Goal: Task Accomplishment & Management: Complete application form

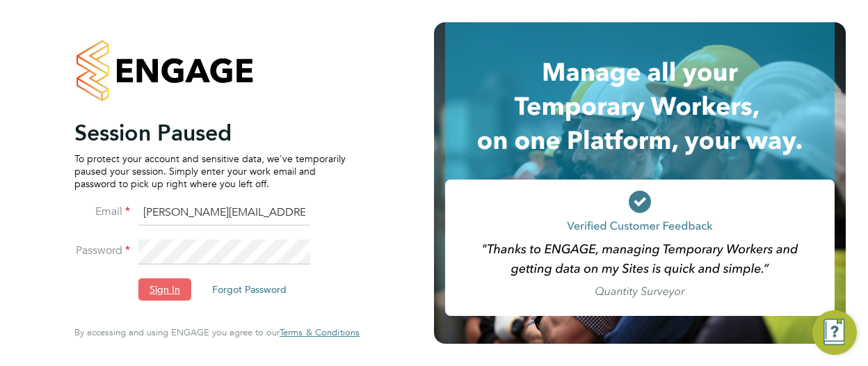
click at [172, 289] on button "Sign In" at bounding box center [164, 289] width 53 height 22
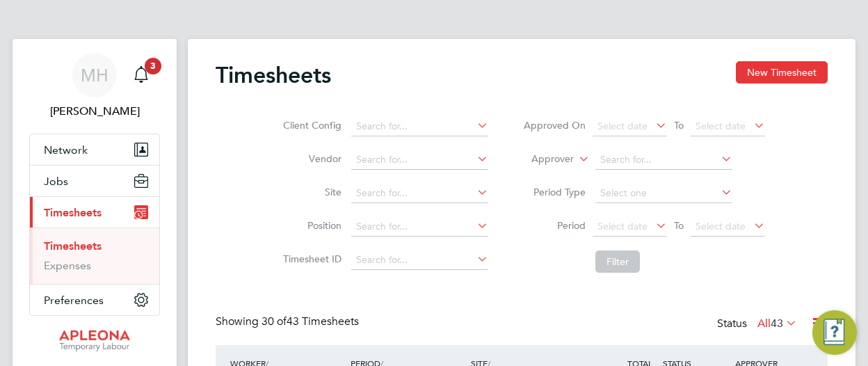
click at [83, 244] on link "Timesheets" at bounding box center [73, 245] width 58 height 13
click at [49, 180] on span "Jobs" at bounding box center [56, 181] width 24 height 13
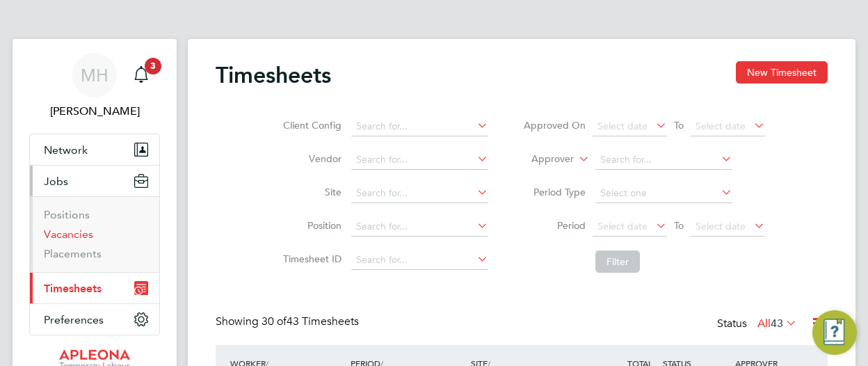
click at [61, 236] on link "Vacancies" at bounding box center [68, 233] width 49 height 13
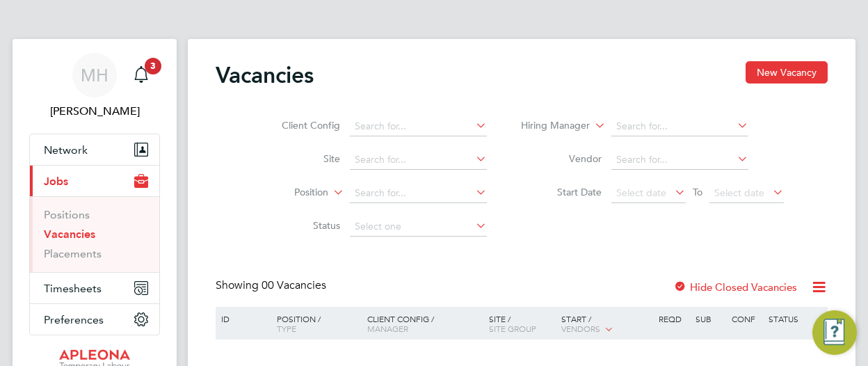
click at [763, 61] on div "Vacancies New Vacancy Client Config Site Position Status Hiring Manager Vendor …" at bounding box center [522, 236] width 668 height 394
click at [782, 75] on button "New Vacancy" at bounding box center [786, 72] width 82 height 22
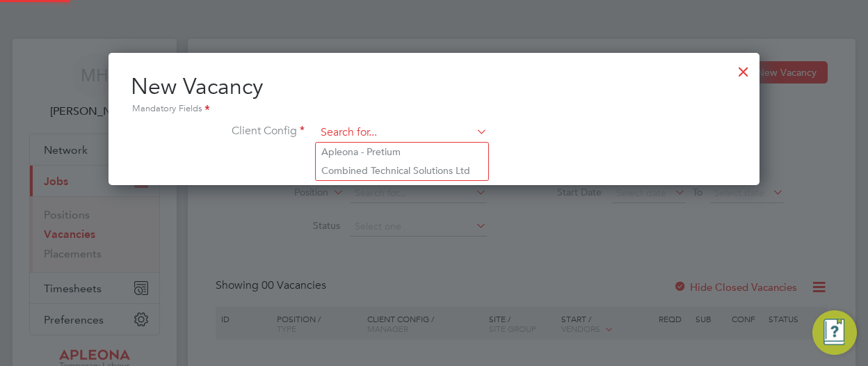
click at [385, 131] on input at bounding box center [402, 132] width 172 height 21
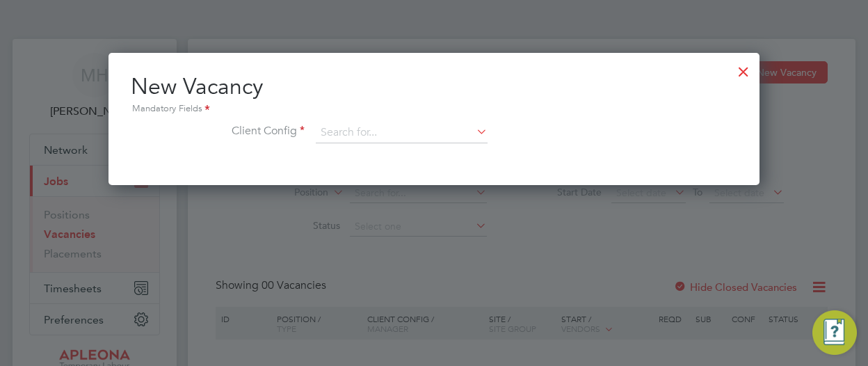
click at [371, 150] on li "Apleona - Pretium" at bounding box center [402, 152] width 172 height 19
type input "Apleona - Pretium"
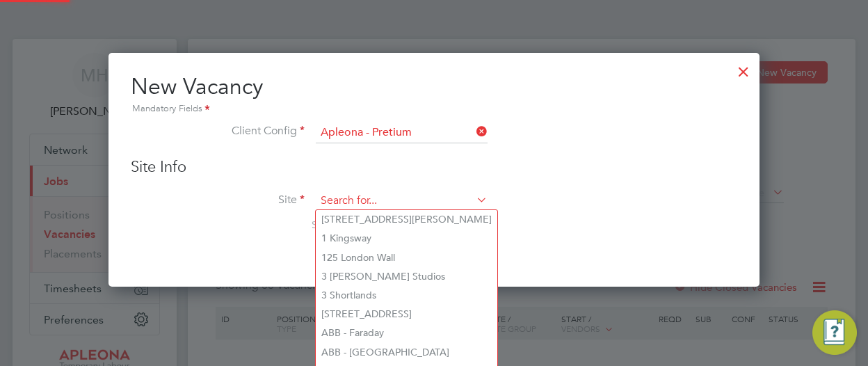
click at [350, 193] on input at bounding box center [402, 201] width 172 height 21
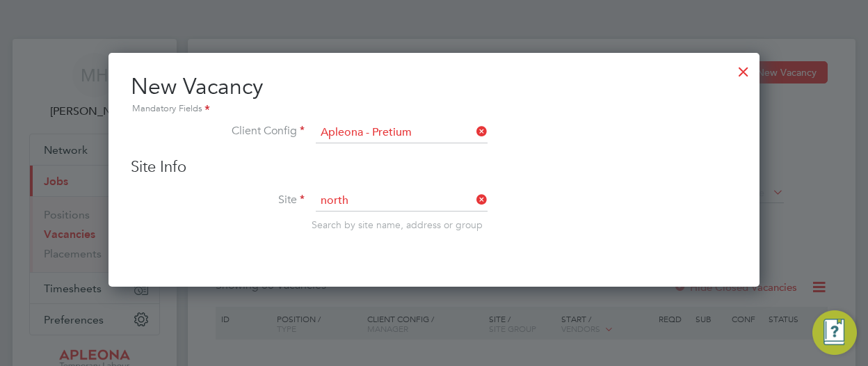
click at [387, 329] on li "[PERSON_NAME] North fleet Catering" at bounding box center [447, 329] width 263 height 19
type input "[PERSON_NAME] Northfleet Catering"
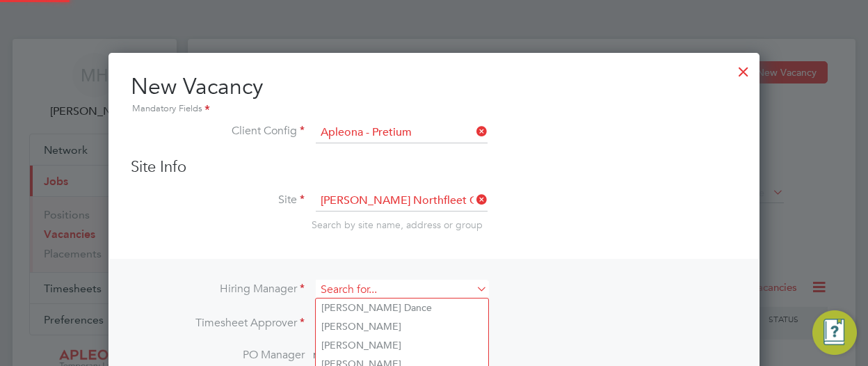
click at [396, 291] on input at bounding box center [402, 290] width 172 height 20
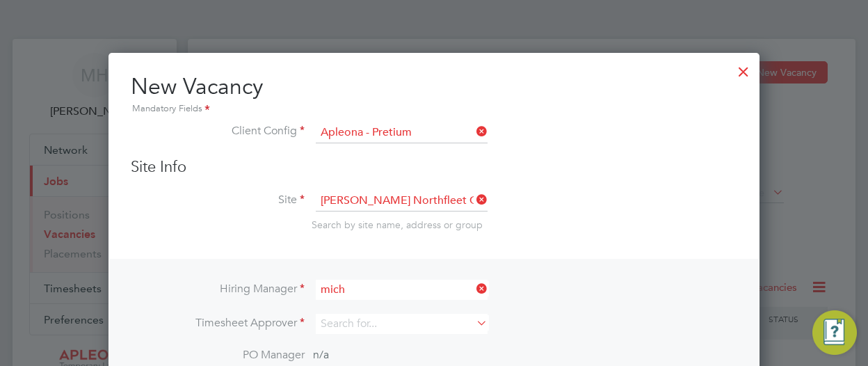
click at [370, 305] on li "Mich ael Hulme" at bounding box center [402, 307] width 172 height 19
type input "[PERSON_NAME]"
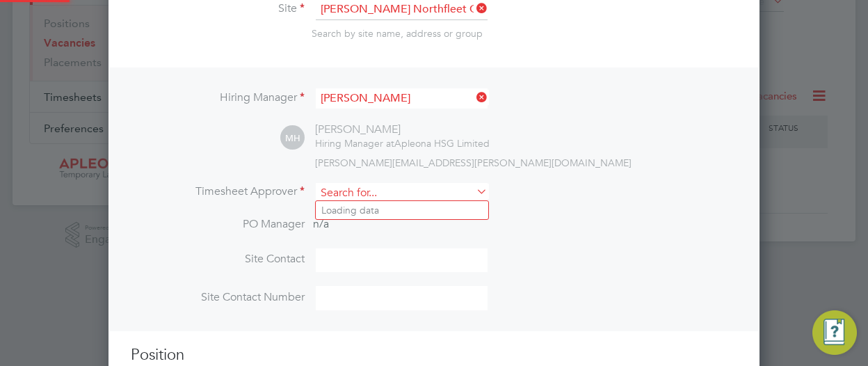
click at [427, 199] on input at bounding box center [402, 193] width 172 height 20
click at [385, 209] on li "Mi chael Hulme" at bounding box center [402, 210] width 172 height 19
type input "[PERSON_NAME]"
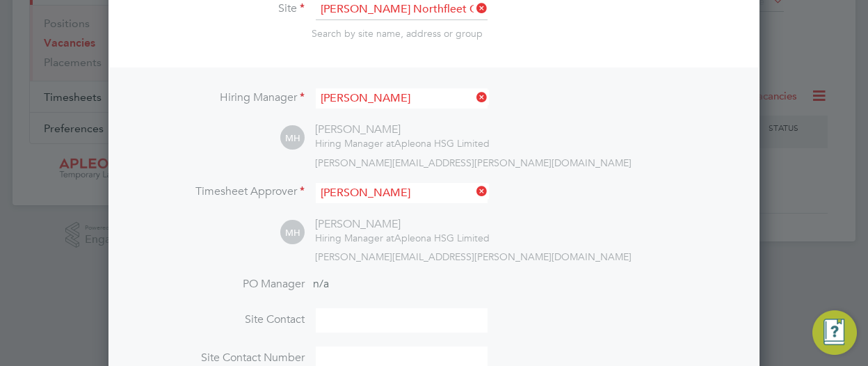
click at [355, 319] on input at bounding box center [402, 320] width 172 height 24
click at [328, 320] on input "[PERSON_NAME]" at bounding box center [402, 320] width 172 height 24
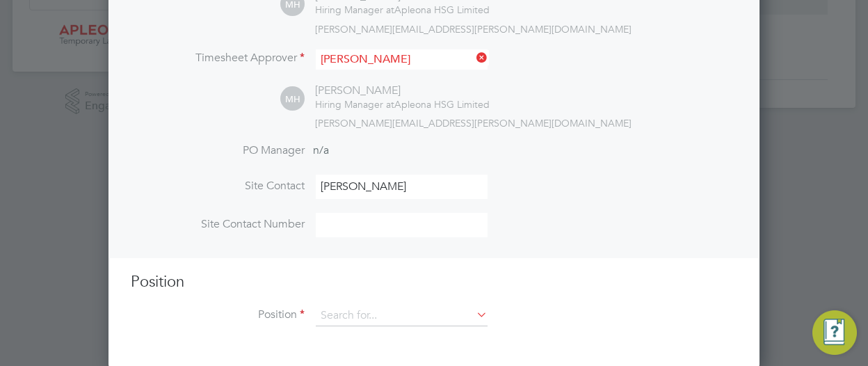
type input "[PERSON_NAME]"
click at [410, 227] on input at bounding box center [402, 225] width 172 height 24
type input "07941230982"
drag, startPoint x: 592, startPoint y: 241, endPoint x: 447, endPoint y: 314, distance: 162.0
click at [447, 314] on ng-template "Hiring Manager [PERSON_NAME] MH [PERSON_NAME] Hiring Manager at Apleona HSG Lim…" at bounding box center [434, 137] width 606 height 406
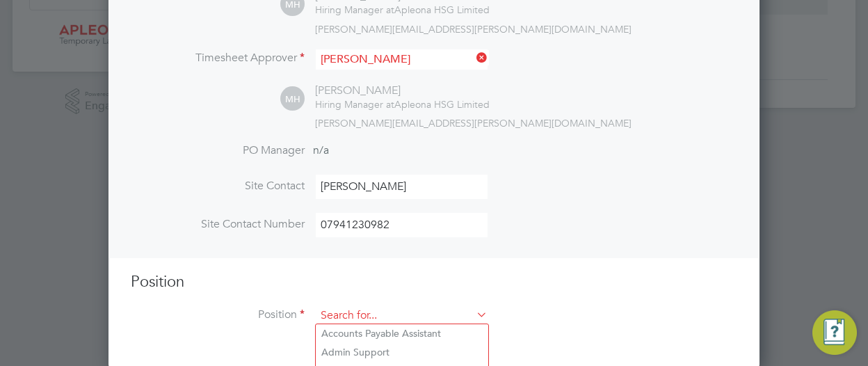
click at [447, 314] on input at bounding box center [402, 315] width 172 height 21
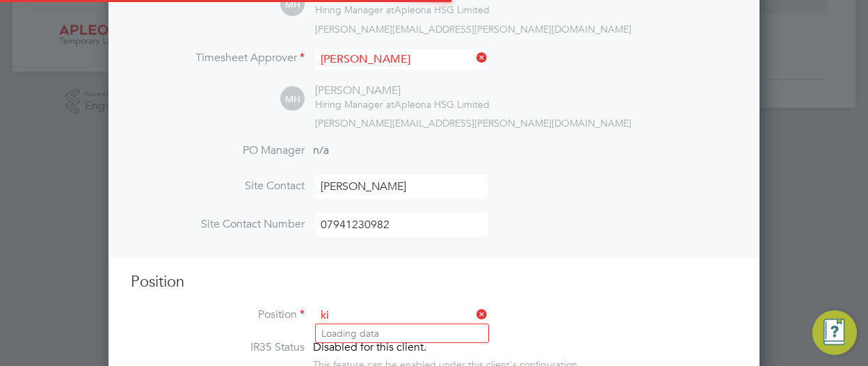
scroll to position [1994, 651]
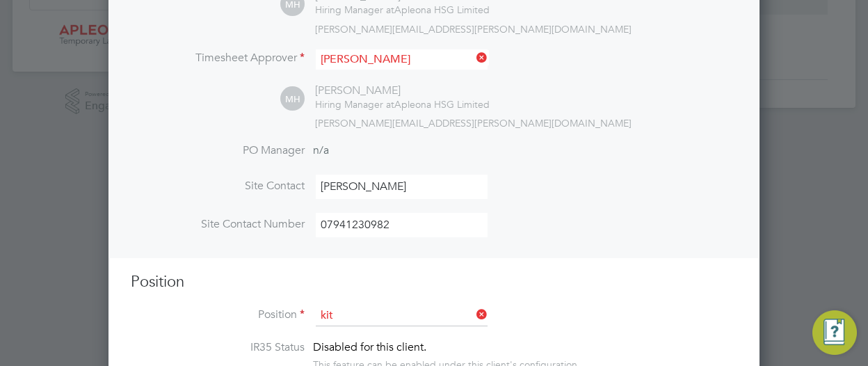
click at [373, 331] on li "[PERSON_NAME]" at bounding box center [402, 333] width 172 height 19
type input "Kitchen [PERSON_NAME]"
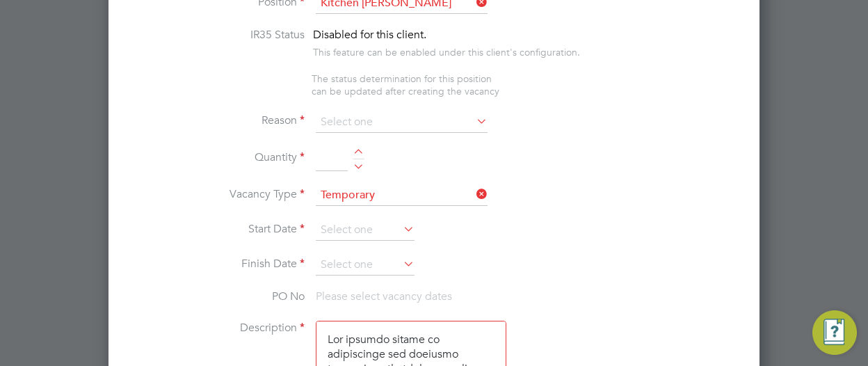
scroll to position [638, 0]
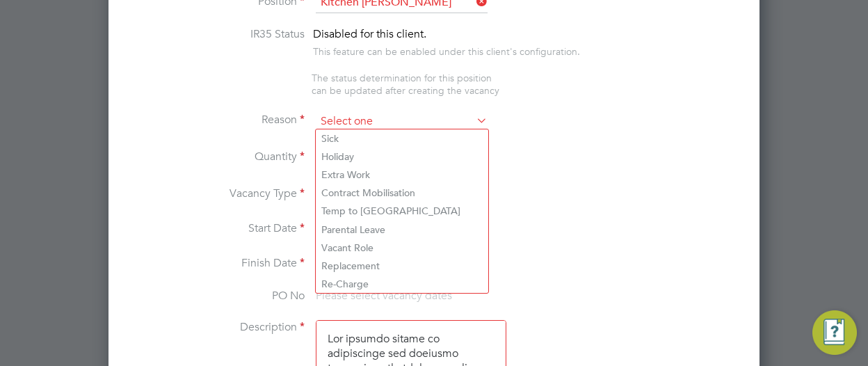
click at [417, 115] on input at bounding box center [402, 121] width 172 height 21
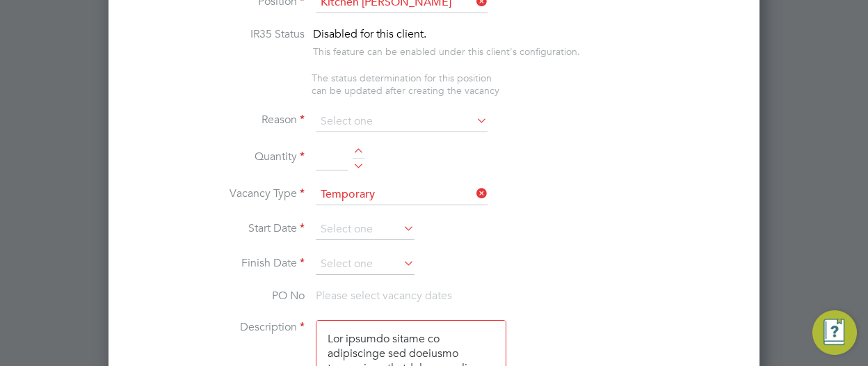
click at [354, 150] on div at bounding box center [359, 153] width 12 height 10
type input "1"
click at [590, 154] on li "Quantity 1" at bounding box center [434, 165] width 606 height 39
click at [401, 223] on icon at bounding box center [401, 227] width 0 height 19
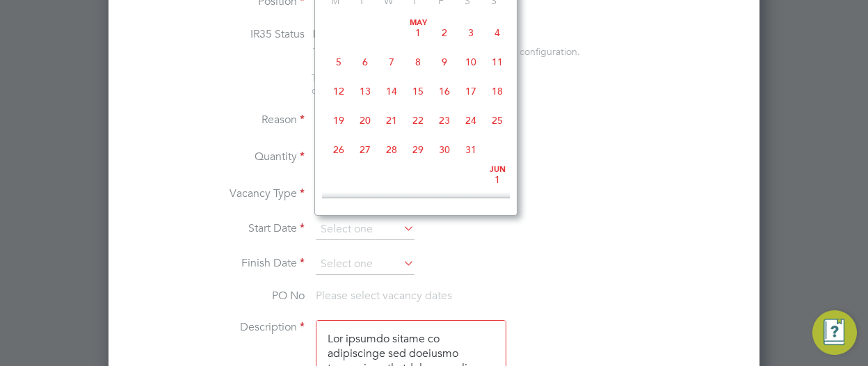
scroll to position [537, 0]
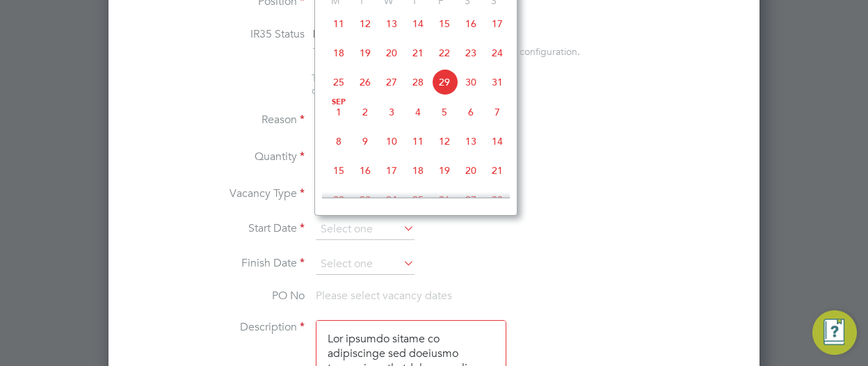
click at [337, 179] on span "15" at bounding box center [338, 170] width 26 height 26
type input "[DATE]"
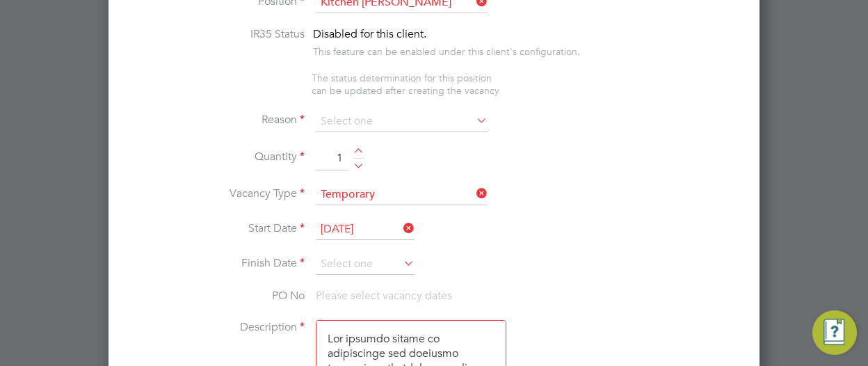
click at [401, 259] on icon at bounding box center [401, 262] width 0 height 19
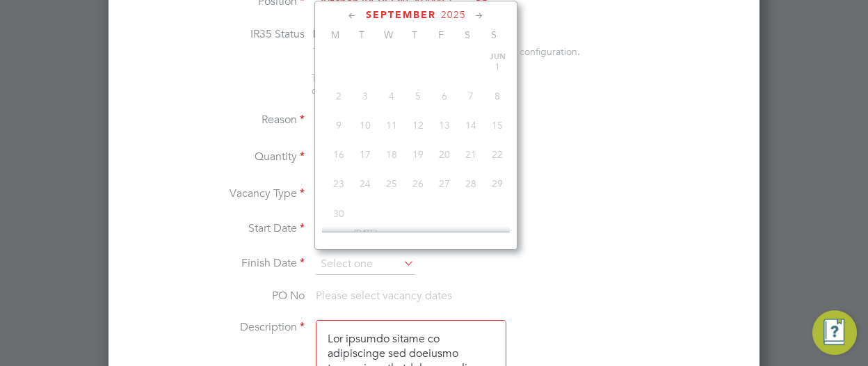
scroll to position [477, 0]
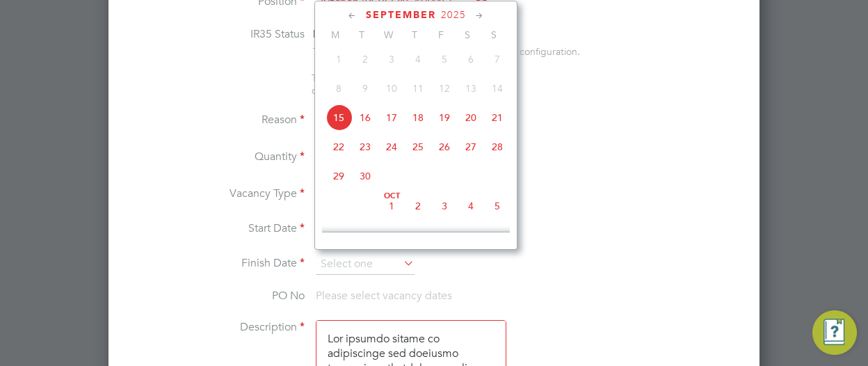
click at [446, 122] on span "19" at bounding box center [444, 117] width 26 height 26
type input "[DATE]"
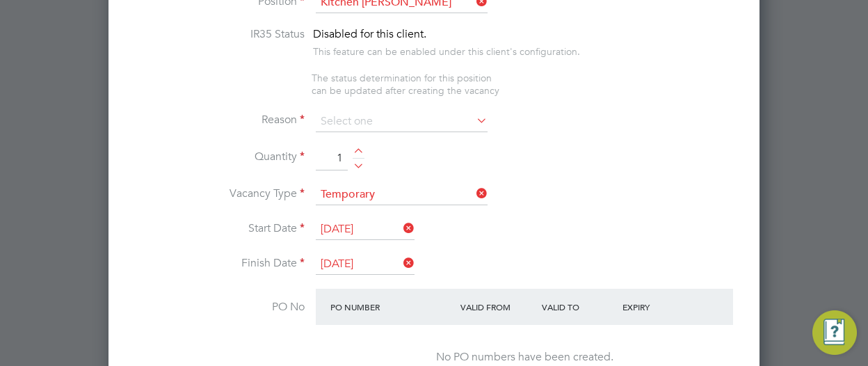
click at [606, 166] on li "Quantity 1" at bounding box center [434, 165] width 606 height 39
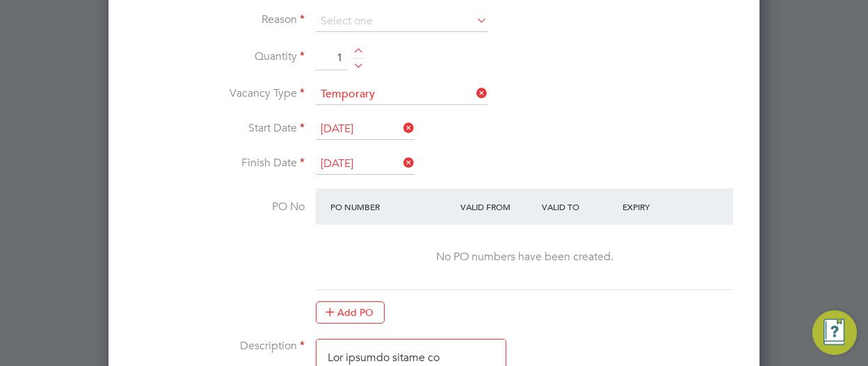
scroll to position [737, 0]
click at [348, 304] on button "Add PO" at bounding box center [350, 313] width 69 height 22
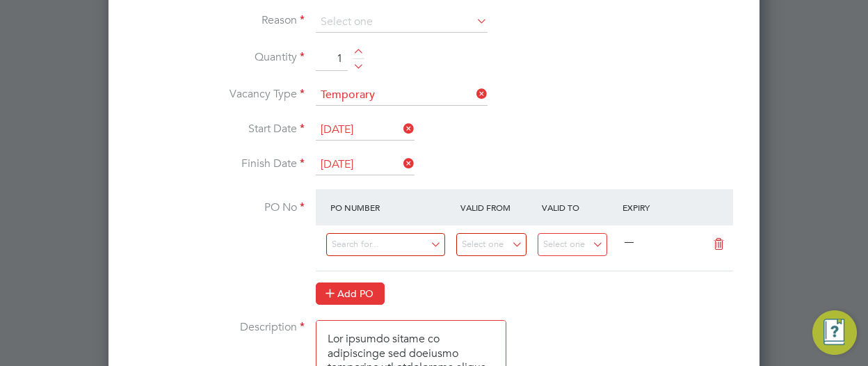
scroll to position [2068, 651]
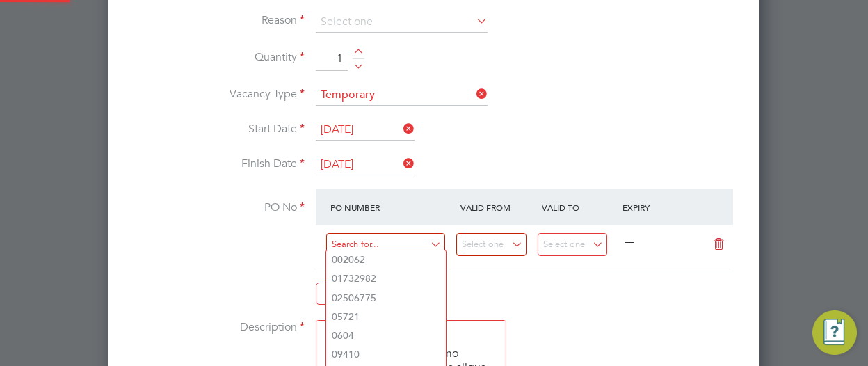
click at [362, 238] on input at bounding box center [385, 244] width 119 height 23
paste input "PO2524011"
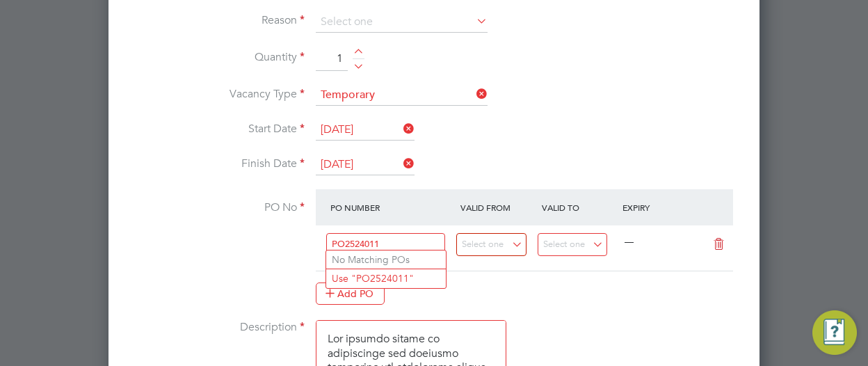
type input "PO2524011"
click at [658, 136] on li "Start Date [DATE]" at bounding box center [434, 137] width 606 height 35
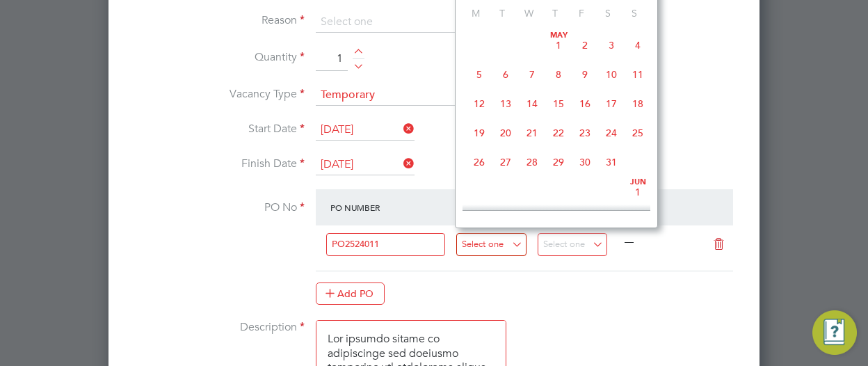
scroll to position [537, 0]
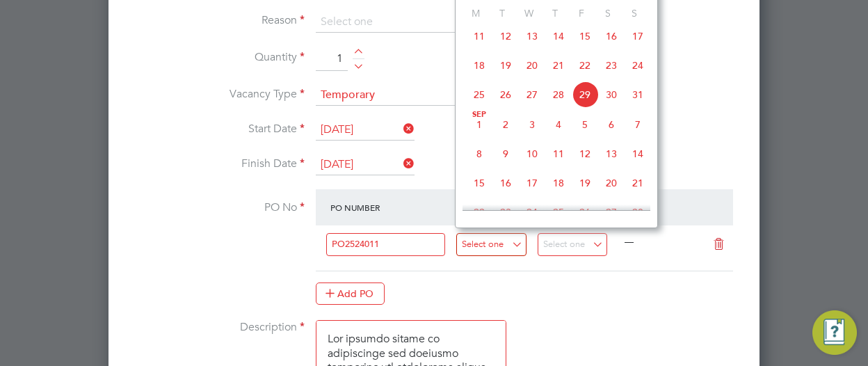
click at [523, 235] on input at bounding box center [491, 244] width 70 height 23
click at [479, 191] on span "15" at bounding box center [479, 183] width 26 height 26
type input "[DATE]"
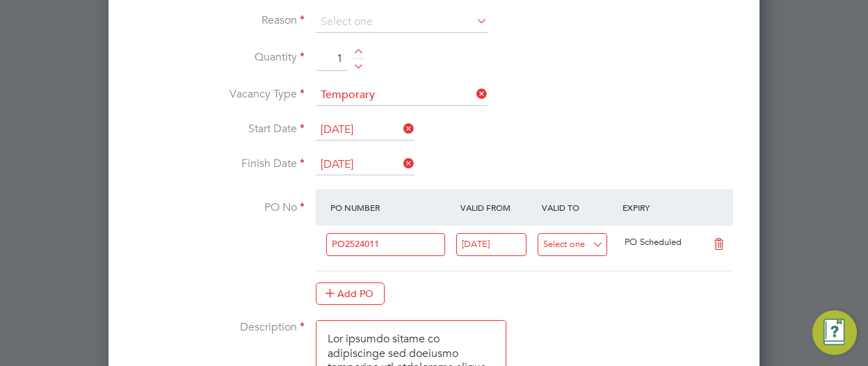
scroll to position [477, 0]
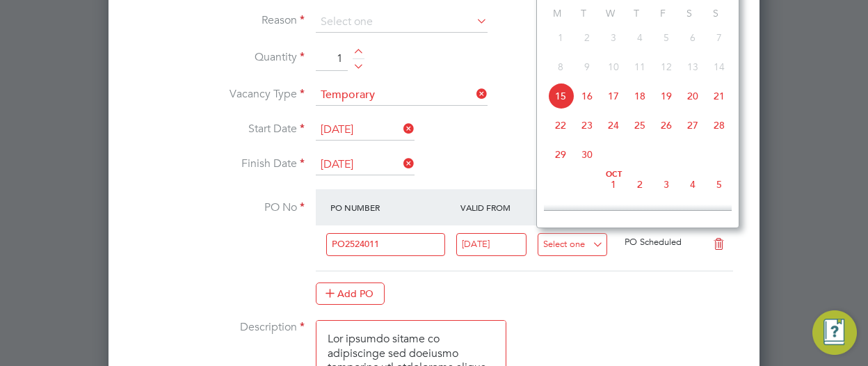
click at [586, 237] on input at bounding box center [573, 244] width 70 height 23
click at [669, 102] on span "19" at bounding box center [666, 96] width 26 height 26
type input "[DATE]"
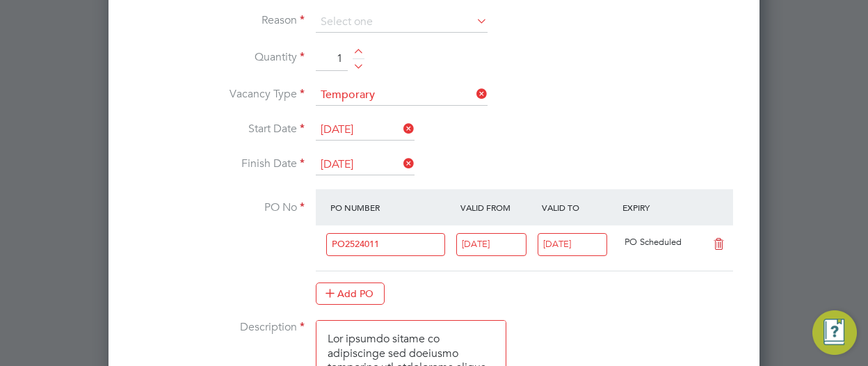
click at [697, 136] on li "Start Date [DATE]" at bounding box center [434, 137] width 606 height 35
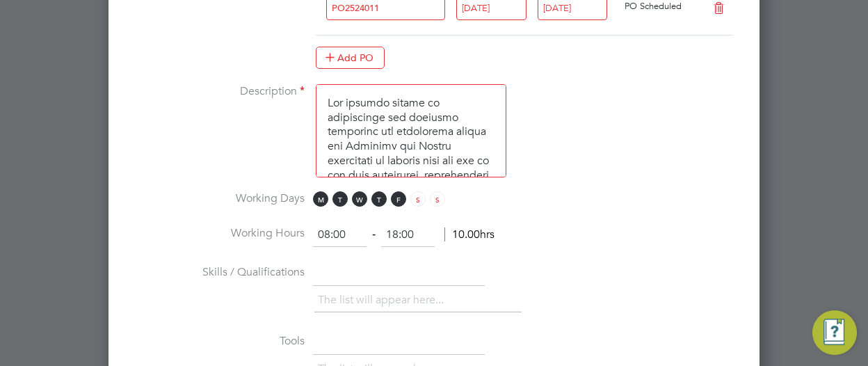
scroll to position [972, 0]
click at [327, 229] on input "08:00" at bounding box center [340, 235] width 54 height 25
type input "07:00"
click at [395, 223] on input "18:00" at bounding box center [408, 235] width 54 height 25
type input "14:00"
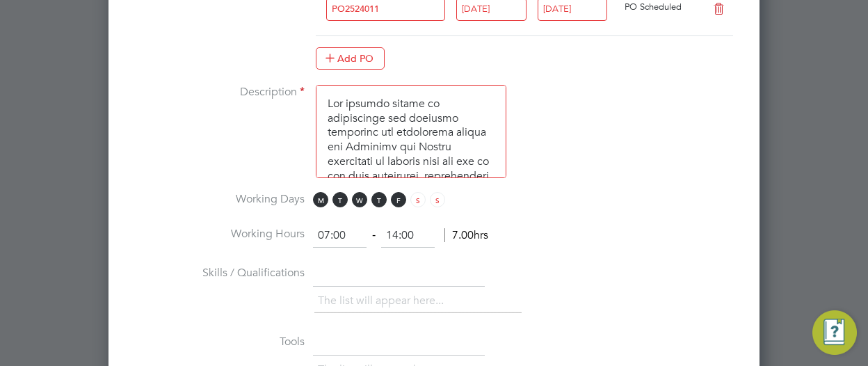
click at [601, 209] on li "Working Days M T W T F S S" at bounding box center [434, 207] width 606 height 31
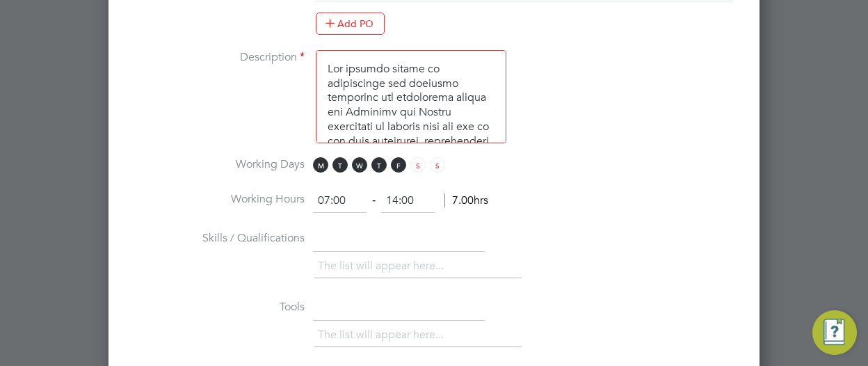
scroll to position [1008, 0]
click at [638, 95] on li "Description" at bounding box center [434, 102] width 606 height 107
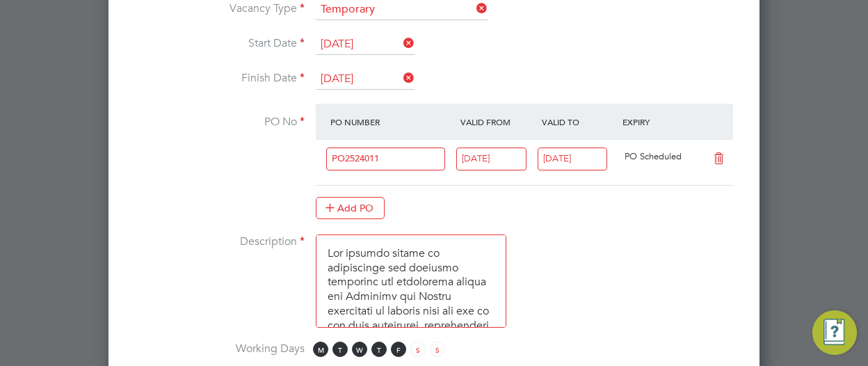
scroll to position [822, 0]
click at [641, 70] on li "Finish Date [DATE]" at bounding box center [434, 87] width 606 height 35
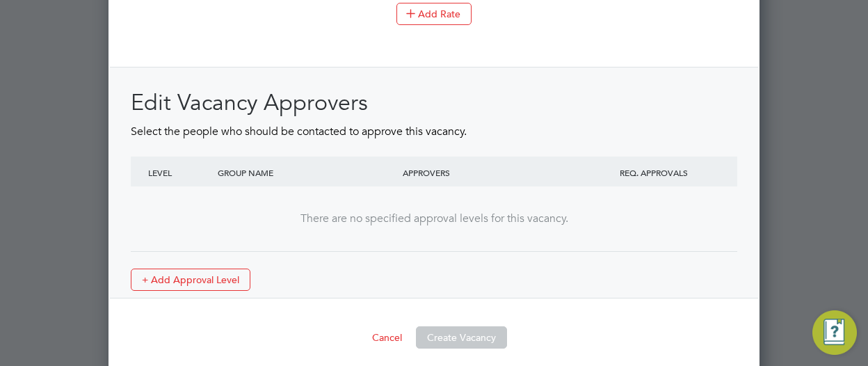
scroll to position [1755, 0]
click at [192, 269] on button "+ Add Approval Level" at bounding box center [191, 279] width 120 height 22
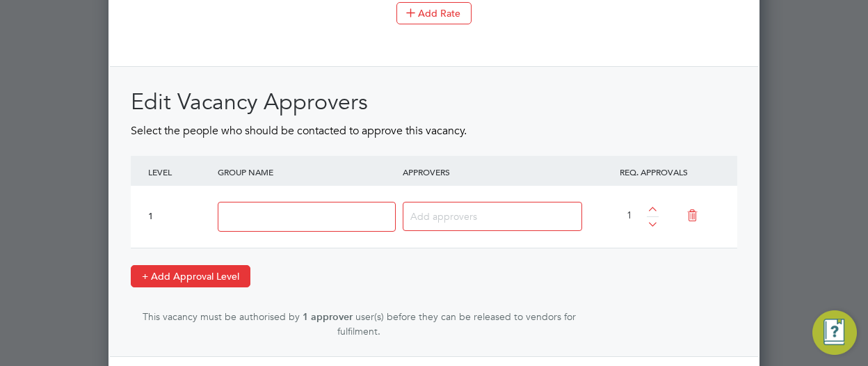
scroll to position [2128, 651]
click at [288, 212] on input at bounding box center [307, 217] width 178 height 30
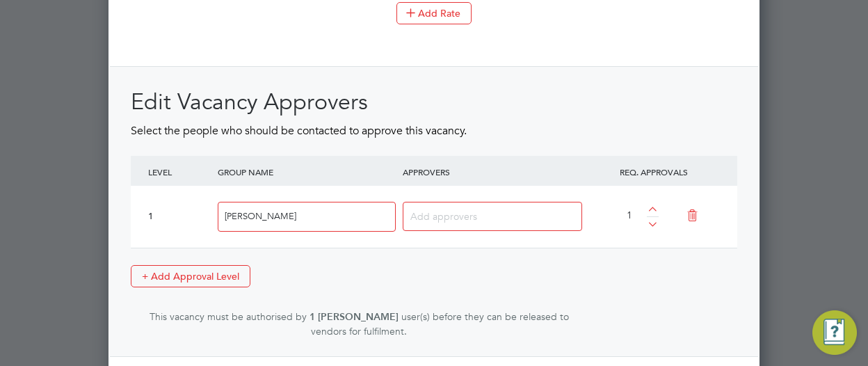
type input "[PERSON_NAME]"
click at [551, 79] on div "Edit Vacancy Approvers Select the people who should be contacted to approve thi…" at bounding box center [434, 211] width 648 height 291
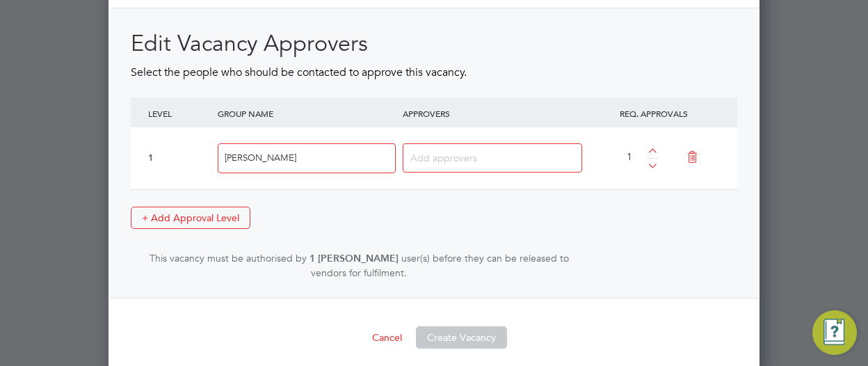
scroll to position [1814, 0]
click at [654, 148] on div at bounding box center [653, 153] width 12 height 10
click at [657, 159] on div at bounding box center [653, 164] width 12 height 10
type input "1"
click at [612, 186] on div "Edit Vacancy Approvers Select the people who should be contacted to approve thi…" at bounding box center [434, 154] width 606 height 250
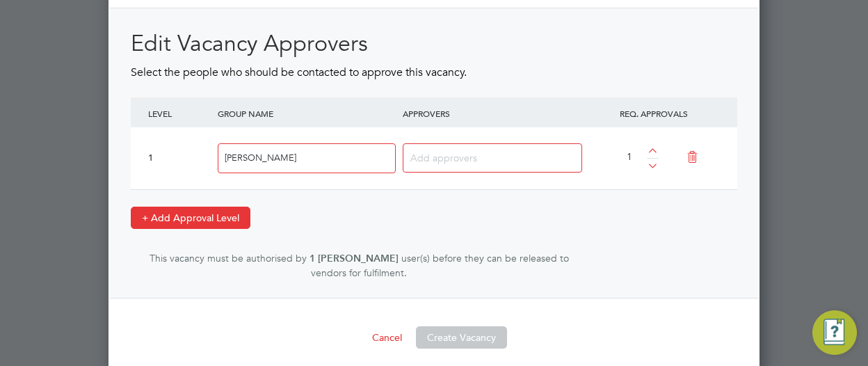
click at [211, 207] on button "+ Add Approval Level" at bounding box center [191, 218] width 120 height 22
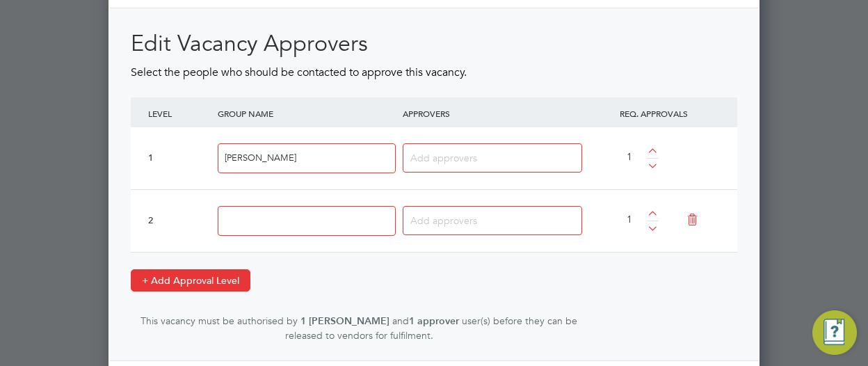
scroll to position [2191, 651]
click at [333, 211] on input at bounding box center [307, 221] width 178 height 30
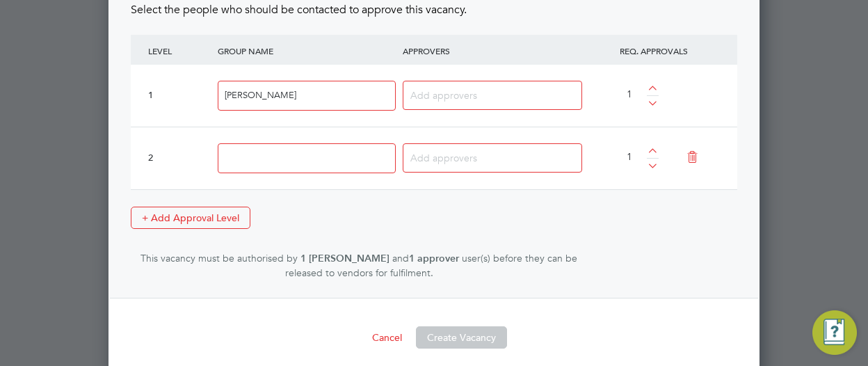
click at [695, 147] on icon at bounding box center [692, 157] width 24 height 32
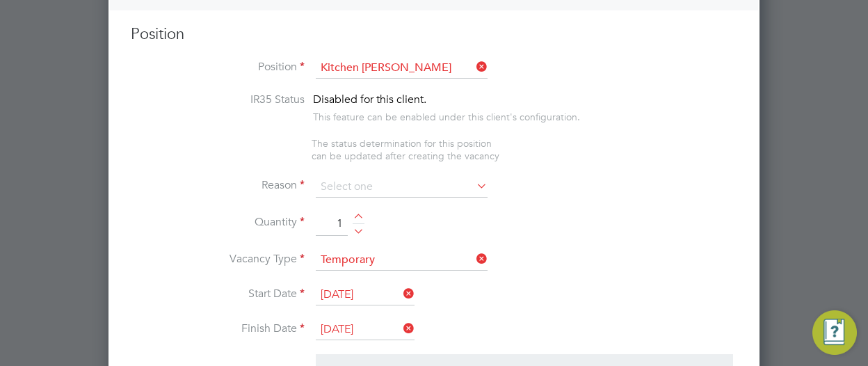
scroll to position [578, 0]
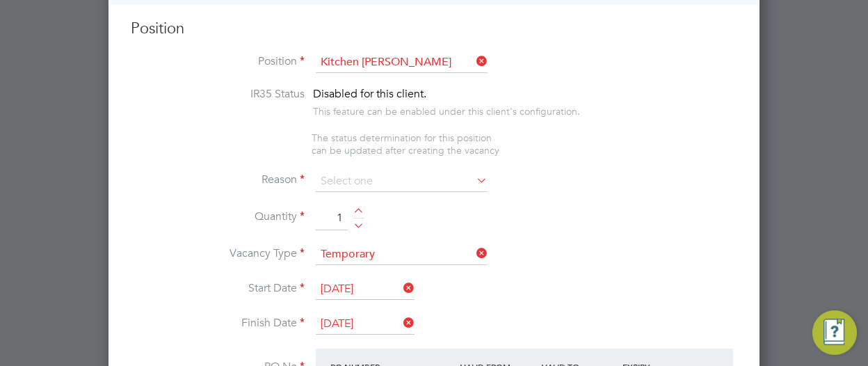
click at [474, 175] on icon at bounding box center [474, 179] width 0 height 19
click at [374, 177] on input at bounding box center [402, 181] width 172 height 21
click at [339, 217] on li "Holiday" at bounding box center [402, 216] width 172 height 18
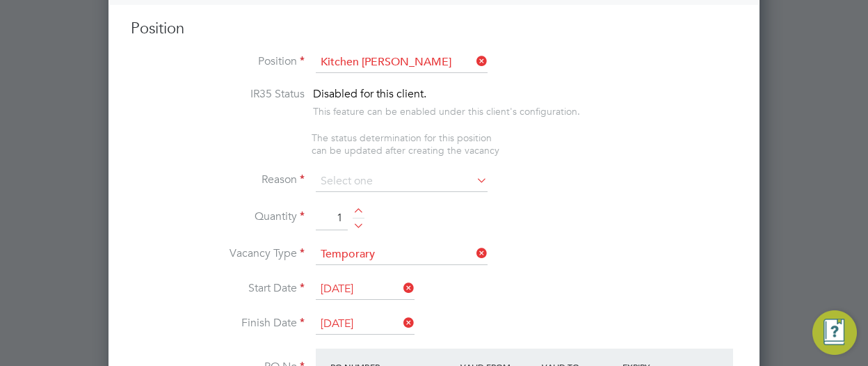
type input "Holiday"
click at [572, 173] on li "Reason Holiday" at bounding box center [434, 188] width 606 height 35
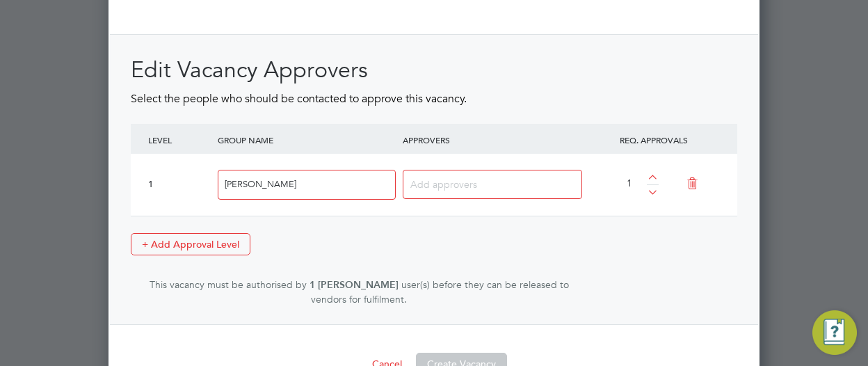
scroll to position [1814, 0]
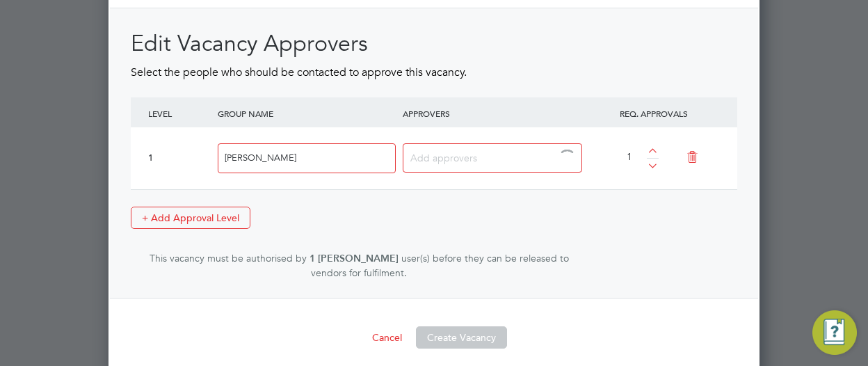
click at [444, 148] on input at bounding box center [487, 157] width 154 height 18
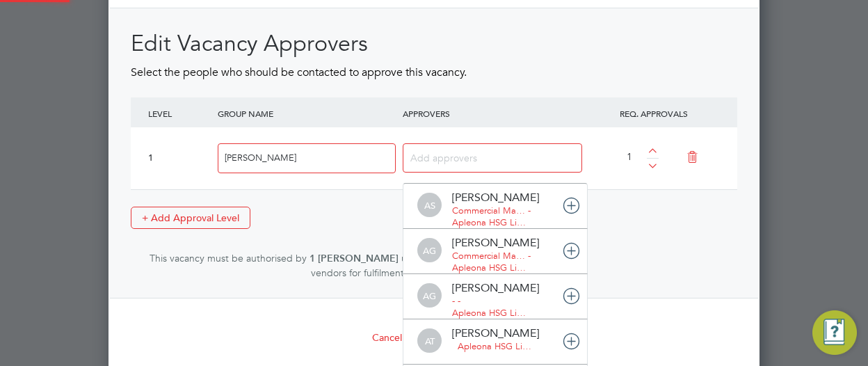
scroll to position [14, 97]
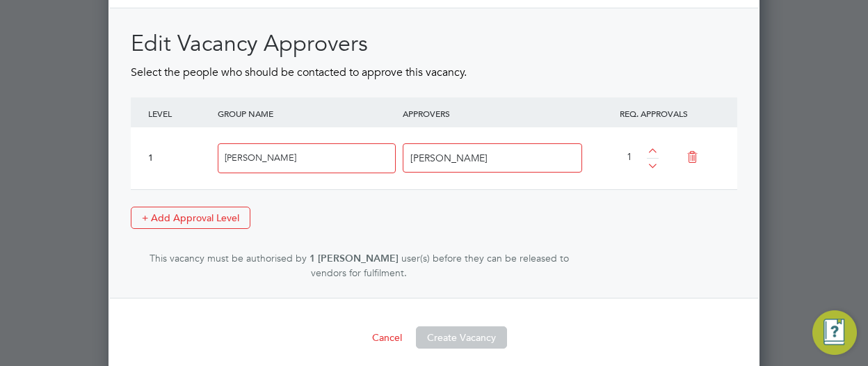
click at [611, 218] on div "Edit Vacancy Approvers Select the people who should be contacted to approve thi…" at bounding box center [434, 154] width 606 height 250
click at [478, 154] on input "[PERSON_NAME]" at bounding box center [453, 157] width 87 height 18
click at [463, 333] on button "Create Vacancy" at bounding box center [461, 337] width 91 height 22
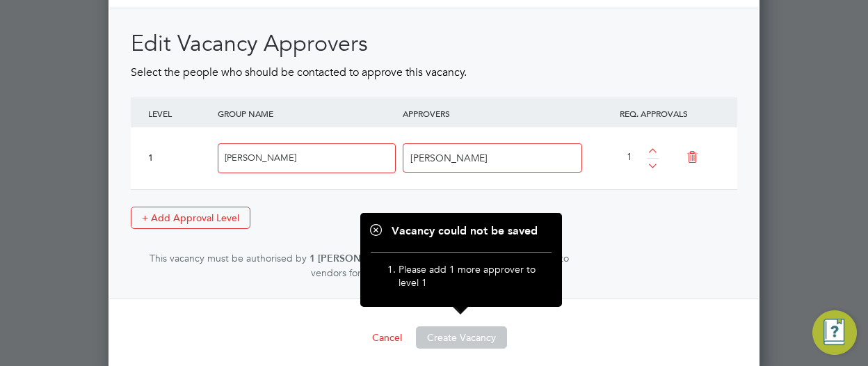
click at [463, 333] on button "Create Vacancy" at bounding box center [461, 337] width 91 height 22
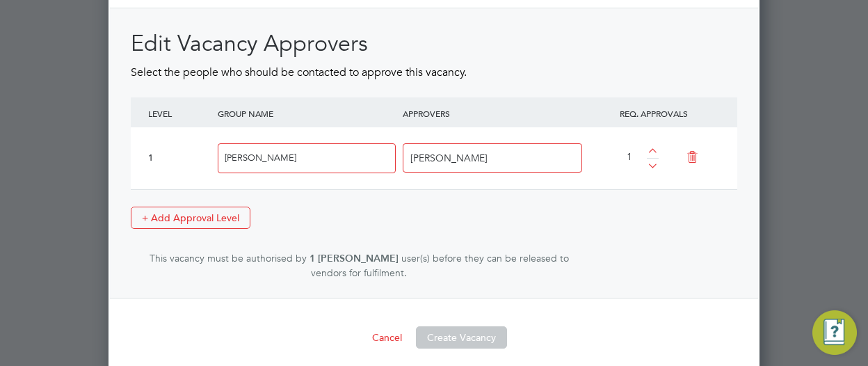
click at [463, 333] on button "Create Vacancy" at bounding box center [461, 337] width 91 height 22
click at [325, 145] on input "[PERSON_NAME]" at bounding box center [307, 158] width 178 height 30
click at [475, 148] on input "[PERSON_NAME]" at bounding box center [453, 157] width 87 height 18
type input "m"
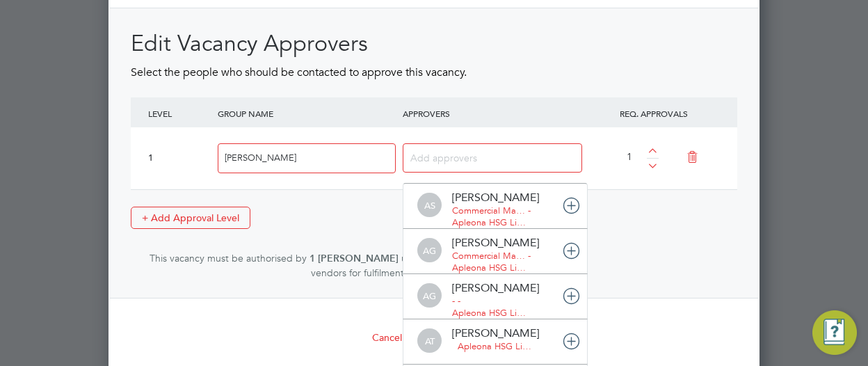
click at [675, 216] on div "Edit Vacancy Approvers Select the people who should be contacted to approve thi…" at bounding box center [434, 154] width 606 height 250
click at [456, 152] on input at bounding box center [453, 157] width 87 height 18
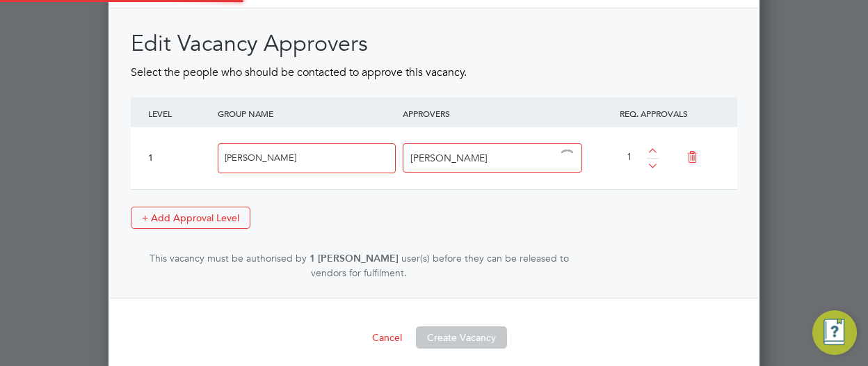
type input "[PERSON_NAME]"
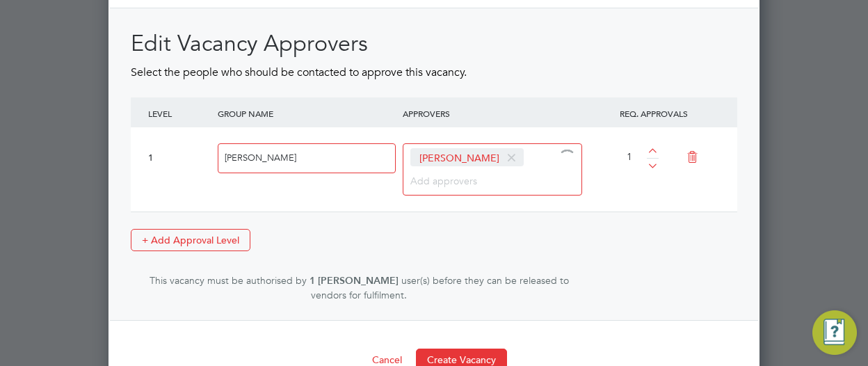
click at [447, 172] on input at bounding box center [453, 180] width 87 height 18
click at [656, 222] on div "Edit Vacancy Approvers Select the people who should be contacted to approve thi…" at bounding box center [434, 165] width 606 height 273
click at [296, 147] on input "[PERSON_NAME]" at bounding box center [307, 158] width 178 height 30
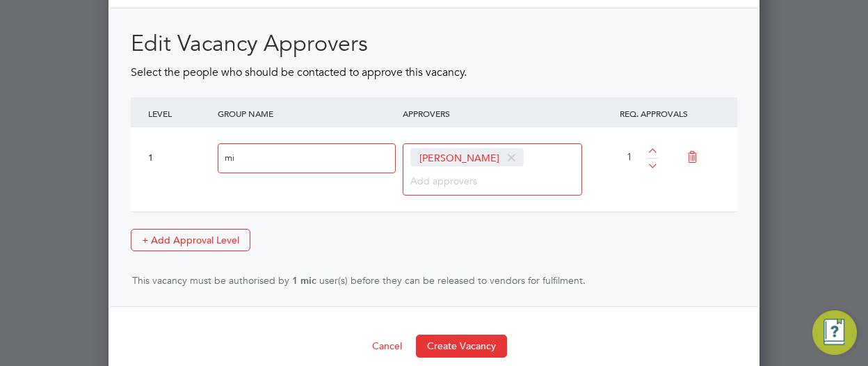
type input "m"
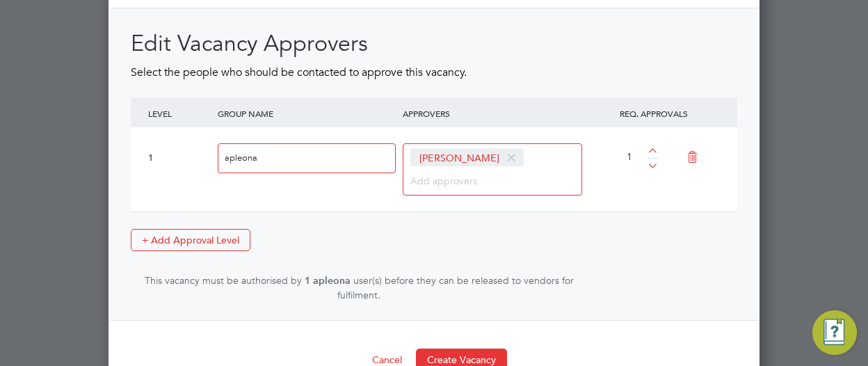
type input "apleona"
click at [459, 171] on input at bounding box center [453, 180] width 87 height 18
type input "m"
click at [647, 202] on div "1 apleona [PERSON_NAME] AS [PERSON_NAME] Commercial Ma… - Apleona HSG Li… AG [P…" at bounding box center [434, 169] width 606 height 84
click at [477, 348] on button "Create Vacancy" at bounding box center [461, 359] width 91 height 22
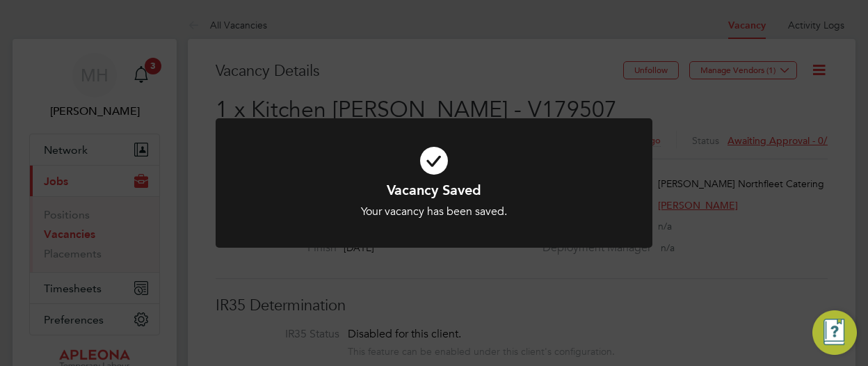
click at [618, 293] on div "Vacancy Saved Your vacancy has been saved. Cancel Okay" at bounding box center [434, 183] width 868 height 366
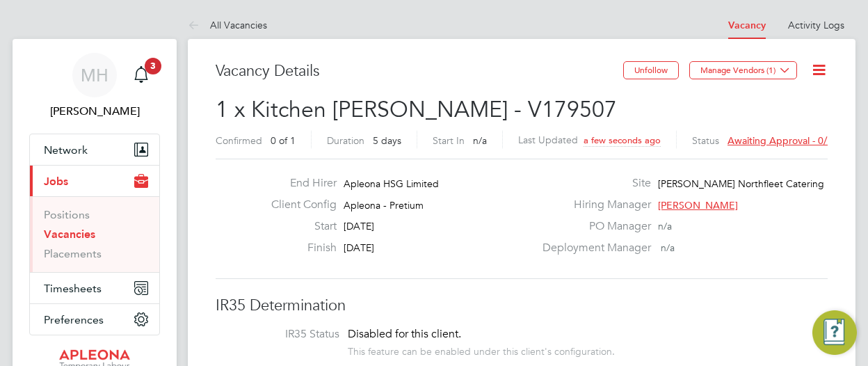
click at [754, 139] on span "Awaiting approval - 0/1" at bounding box center [779, 140] width 105 height 13
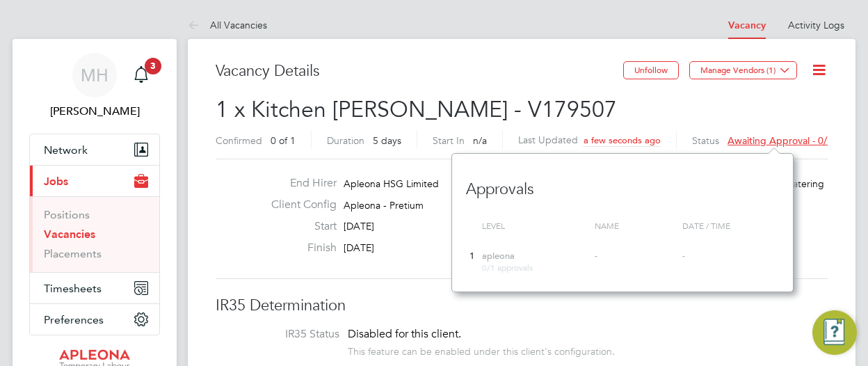
click at [810, 198] on div "Hiring Manager [PERSON_NAME]" at bounding box center [683, 208] width 299 height 22
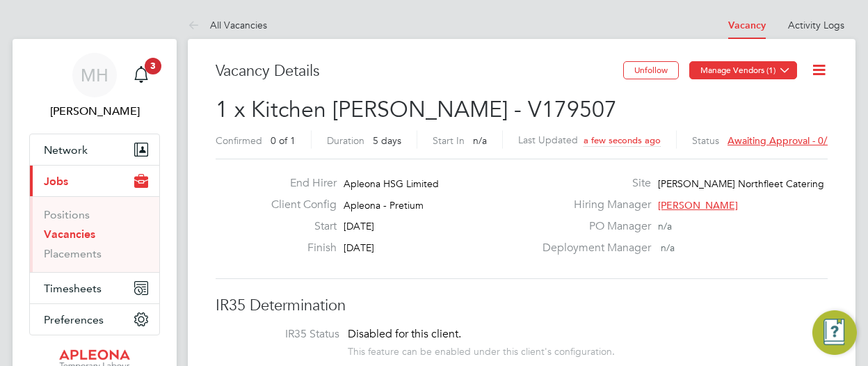
click at [720, 70] on button "Manage Vendors (1)" at bounding box center [743, 70] width 108 height 18
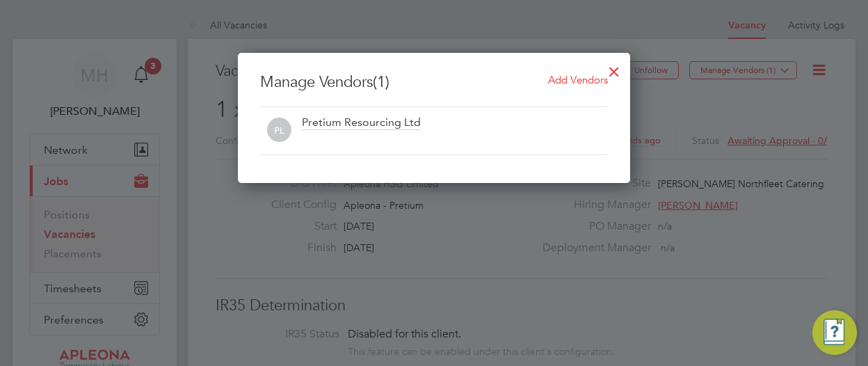
click at [560, 79] on span "Add Vendors" at bounding box center [578, 79] width 60 height 13
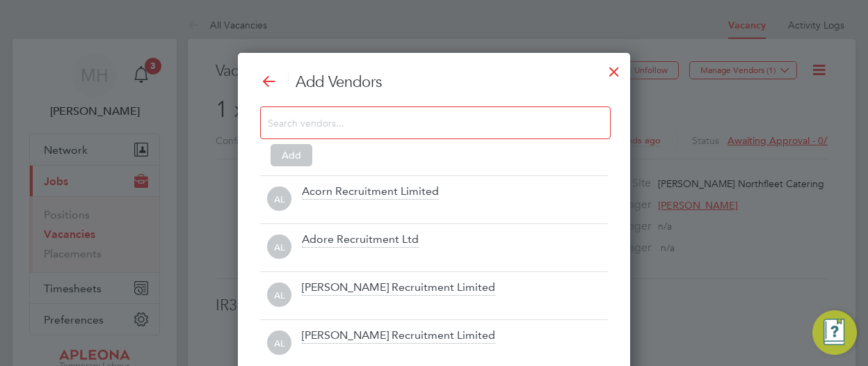
click at [460, 122] on input at bounding box center [424, 122] width 313 height 18
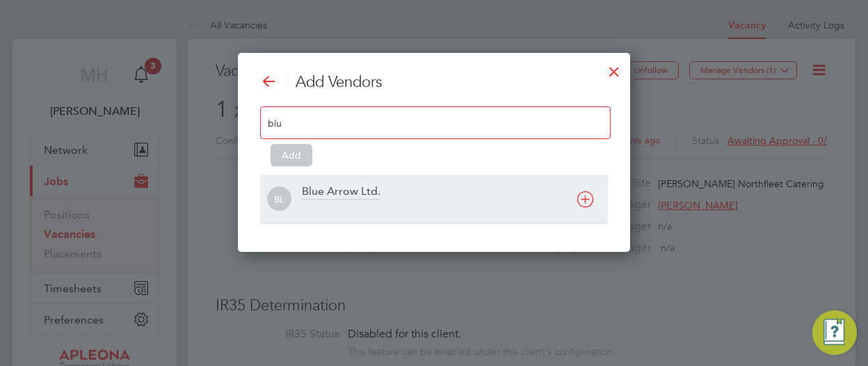
type input "blu"
click at [346, 188] on div "Blue Arrow Ltd." at bounding box center [341, 191] width 79 height 15
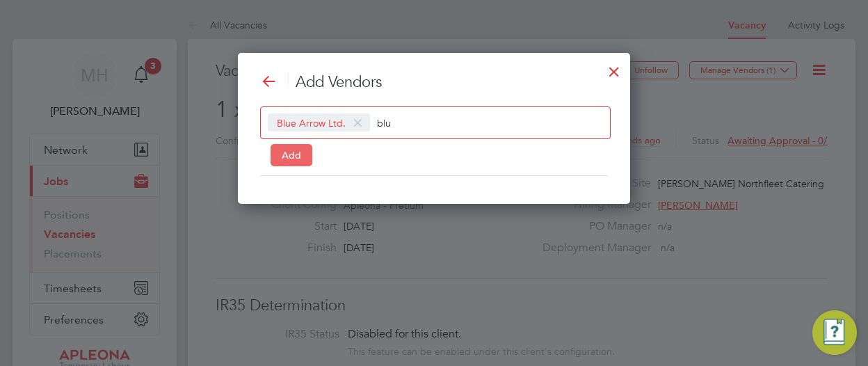
click at [289, 152] on button "Add" at bounding box center [292, 155] width 42 height 22
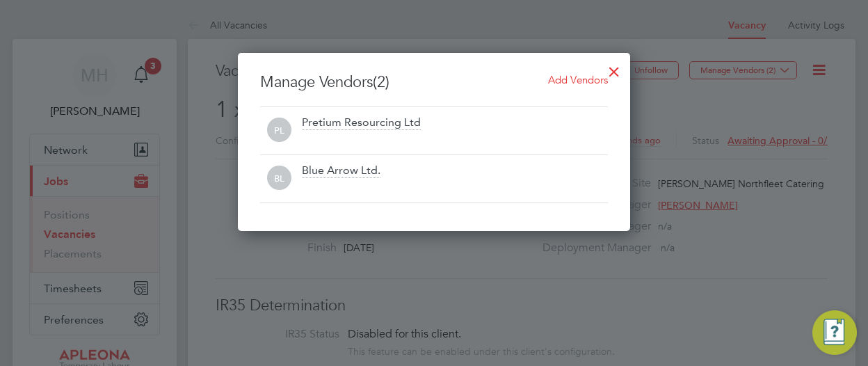
click at [618, 68] on div at bounding box center [614, 68] width 25 height 25
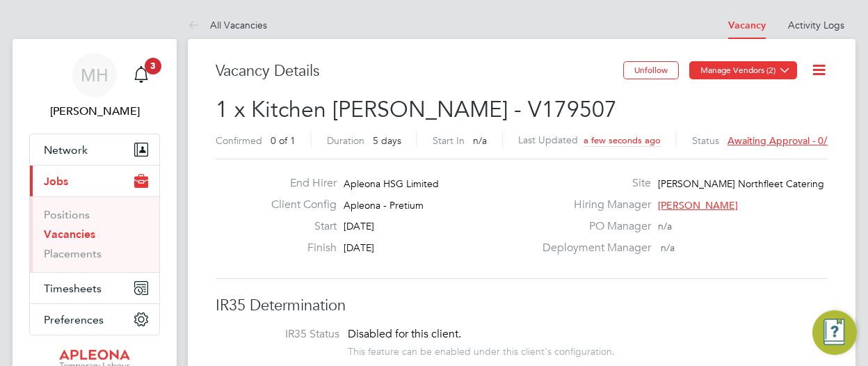
click at [748, 73] on button "Manage Vendors (2)" at bounding box center [743, 70] width 108 height 18
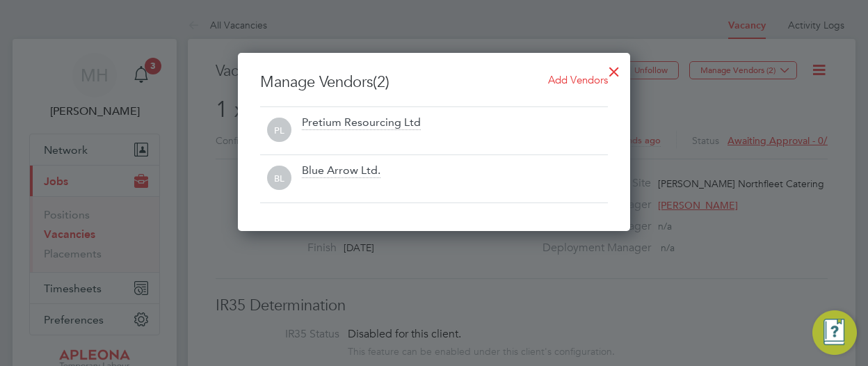
click at [609, 71] on div at bounding box center [614, 68] width 25 height 25
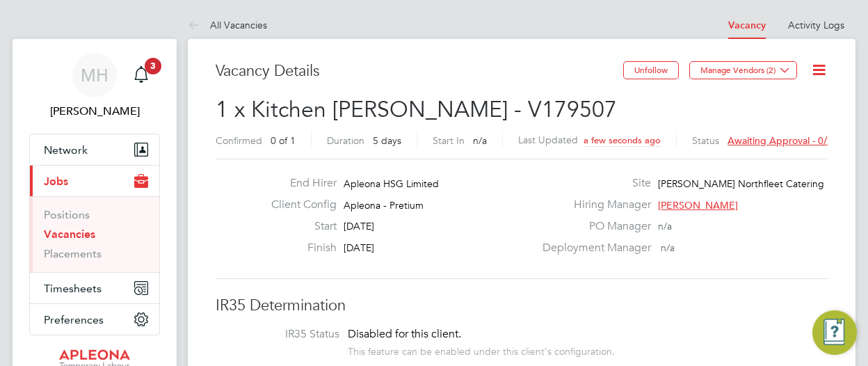
click at [821, 227] on div "PO Manager n/a" at bounding box center [683, 230] width 299 height 22
click at [762, 138] on span "Awaiting approval - 0/1" at bounding box center [779, 140] width 105 height 13
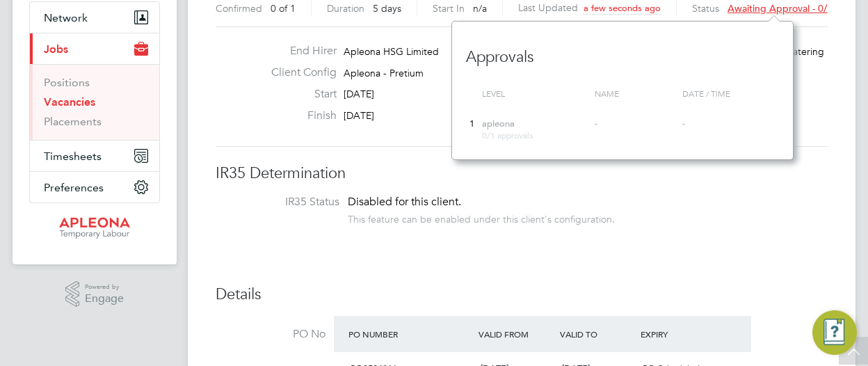
click at [672, 222] on li "IR35 Status Disabled for this client. This feature can be enabled under this cl…" at bounding box center [521, 212] width 584 height 34
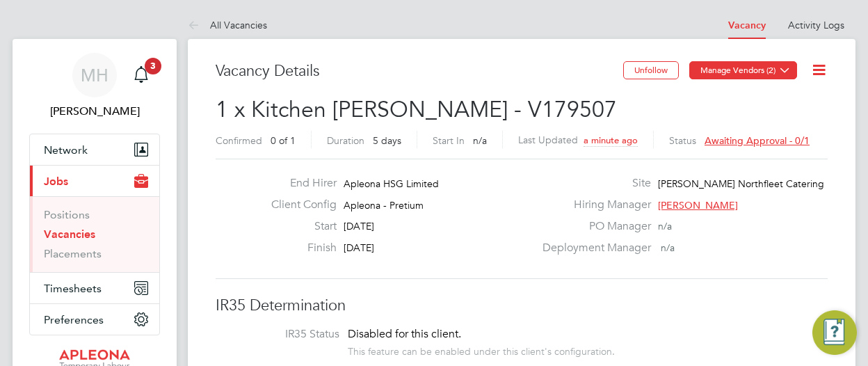
click at [748, 77] on button "Manage Vendors (2)" at bounding box center [743, 70] width 108 height 18
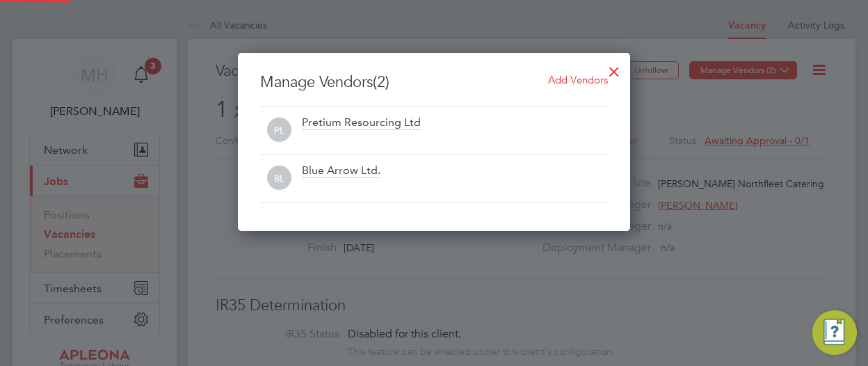
scroll to position [178, 392]
click at [675, 38] on div at bounding box center [434, 183] width 868 height 366
click at [619, 72] on div at bounding box center [614, 68] width 25 height 25
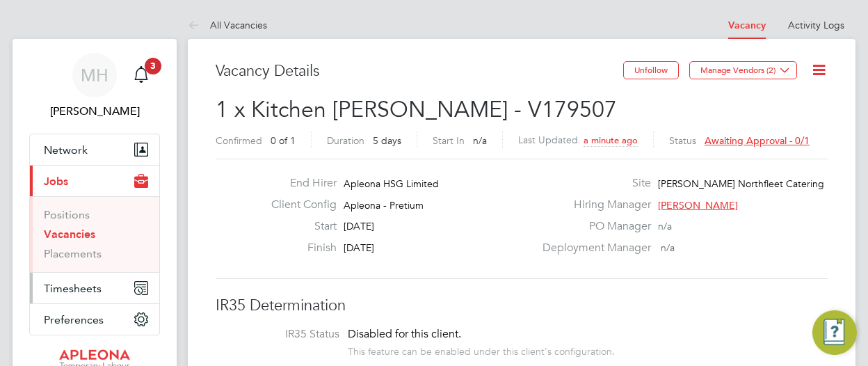
click at [64, 282] on span "Timesheets" at bounding box center [73, 288] width 58 height 13
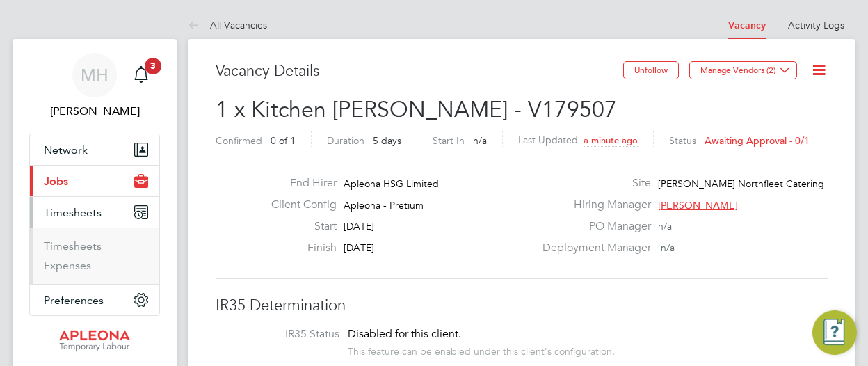
click at [60, 184] on span "Jobs" at bounding box center [56, 181] width 24 height 13
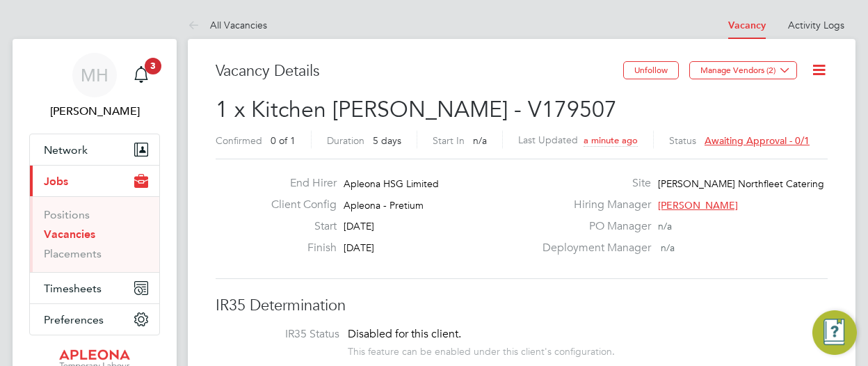
click at [72, 236] on link "Vacancies" at bounding box center [69, 233] width 51 height 13
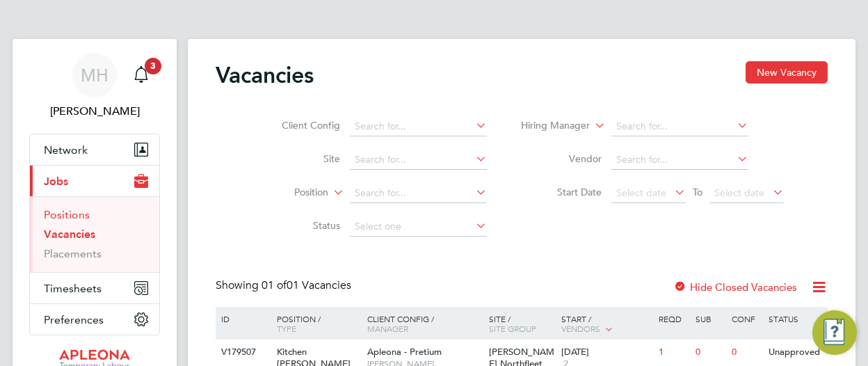
scroll to position [89, 0]
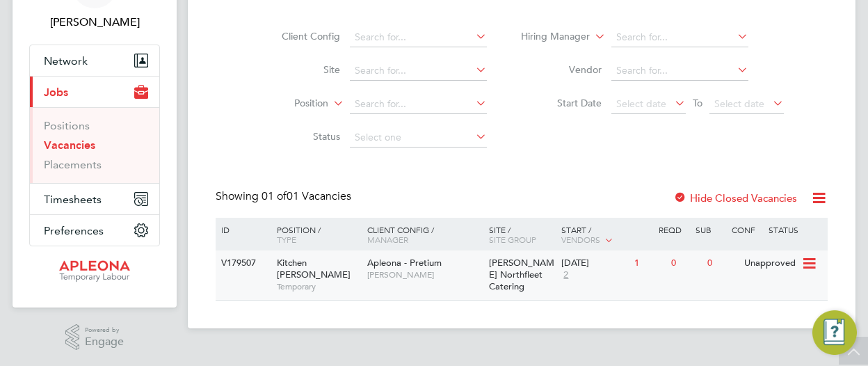
click at [807, 264] on icon at bounding box center [808, 263] width 14 height 17
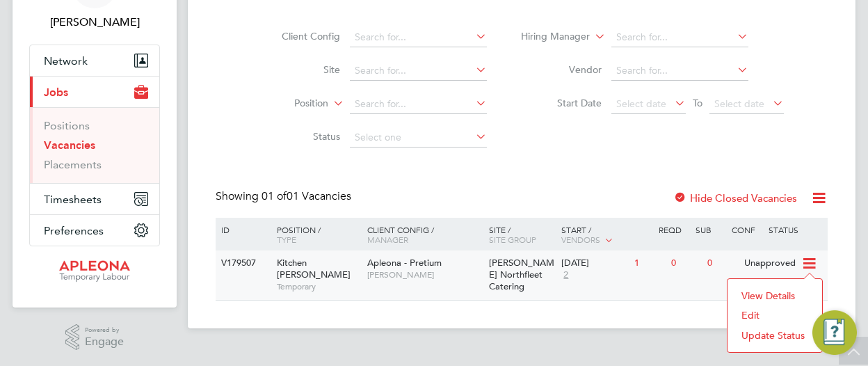
click at [751, 312] on li "Edit" at bounding box center [774, 314] width 81 height 19
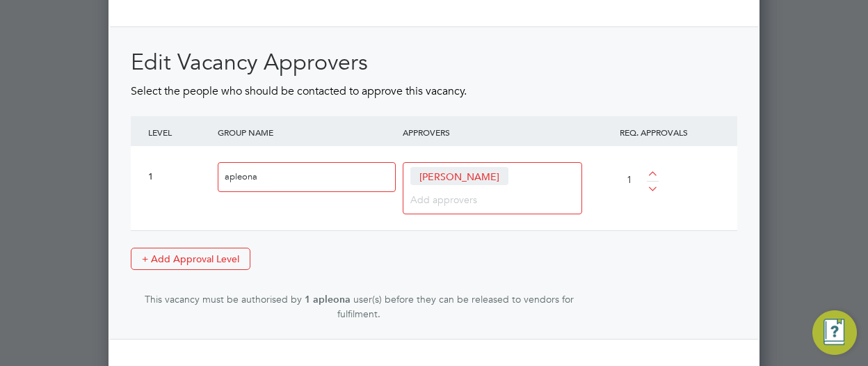
scroll to position [1869, 0]
click at [506, 163] on div "[PERSON_NAME]" at bounding box center [492, 187] width 179 height 52
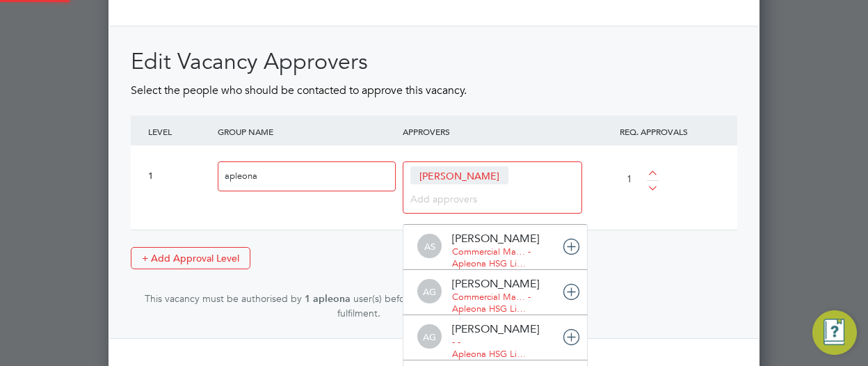
scroll to position [7, 7]
click at [491, 166] on span "[PERSON_NAME]" at bounding box center [459, 175] width 98 height 18
type input "go"
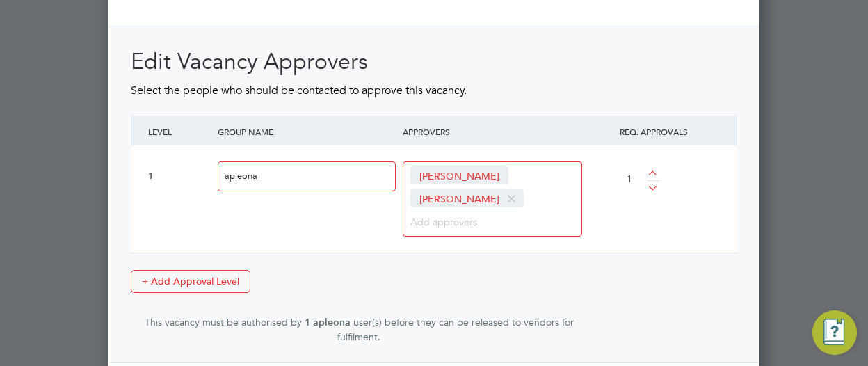
click at [494, 167] on span "[PERSON_NAME]" at bounding box center [459, 175] width 98 height 18
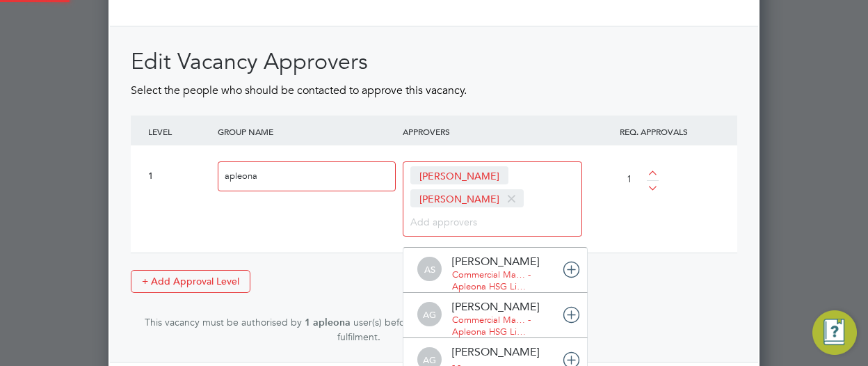
click at [469, 170] on span "[PERSON_NAME]" at bounding box center [459, 175] width 98 height 18
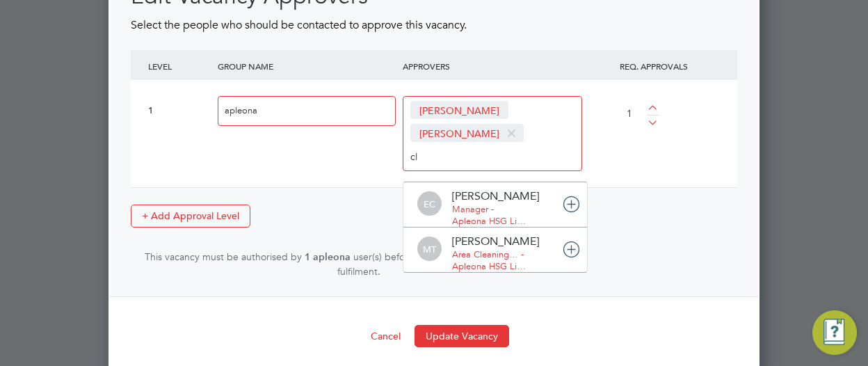
type input "c"
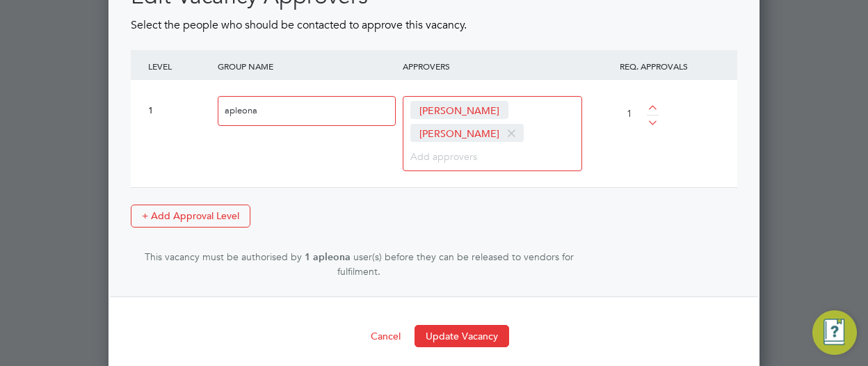
click at [602, 128] on div "1 apleona [PERSON_NAME] [PERSON_NAME] AS [PERSON_NAME] Commercial Ma… - Apleona…" at bounding box center [434, 134] width 606 height 108
click at [459, 325] on button "Update Vacancy" at bounding box center [461, 336] width 95 height 22
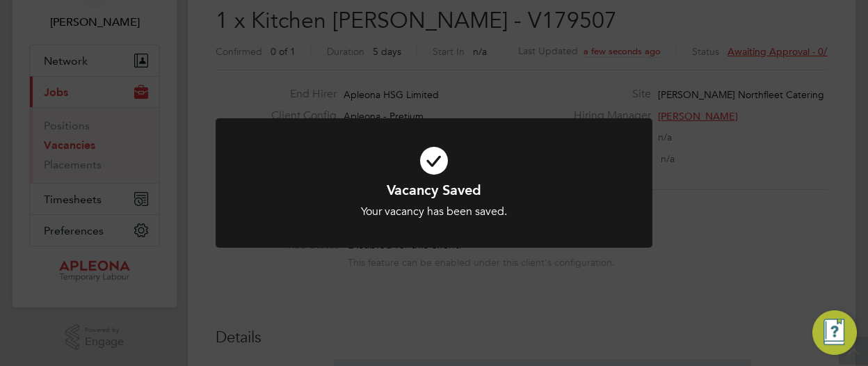
click at [719, 203] on div "Vacancy Saved Your vacancy has been saved. Cancel Okay" at bounding box center [434, 183] width 868 height 366
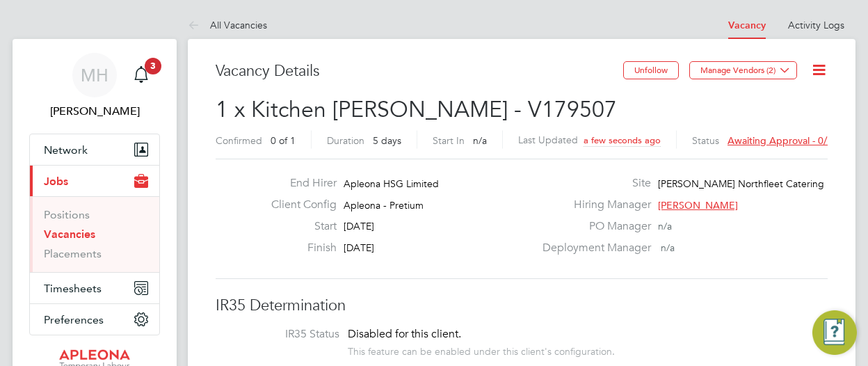
click at [762, 145] on span "Awaiting approval - 0/1" at bounding box center [779, 140] width 105 height 13
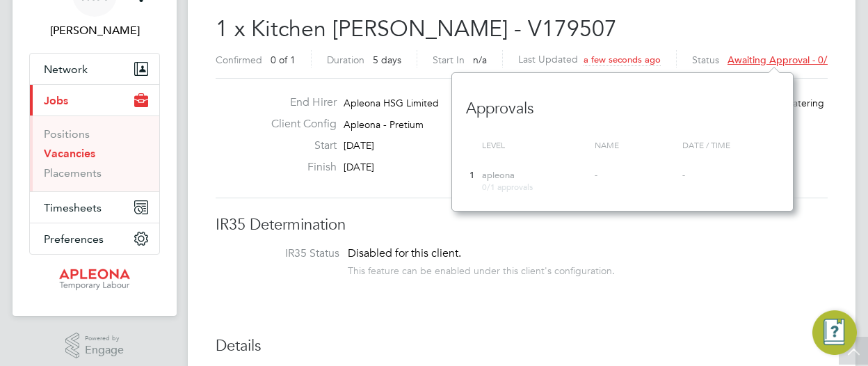
click at [806, 150] on div "PO Manager n/a" at bounding box center [683, 149] width 299 height 22
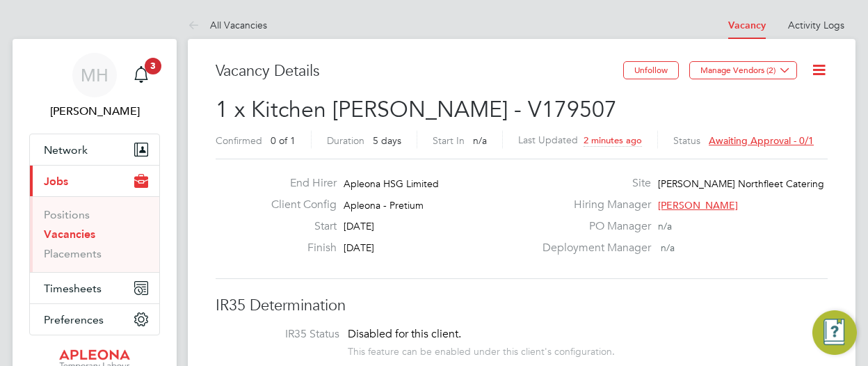
click at [821, 74] on icon at bounding box center [818, 69] width 17 height 17
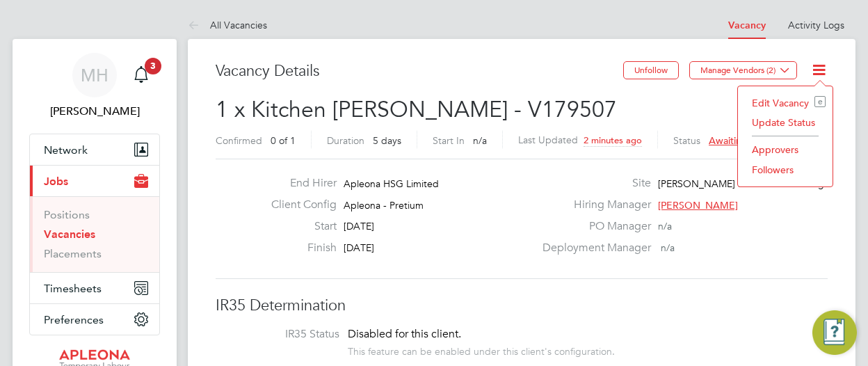
click at [775, 147] on li "Approvers" at bounding box center [785, 149] width 81 height 19
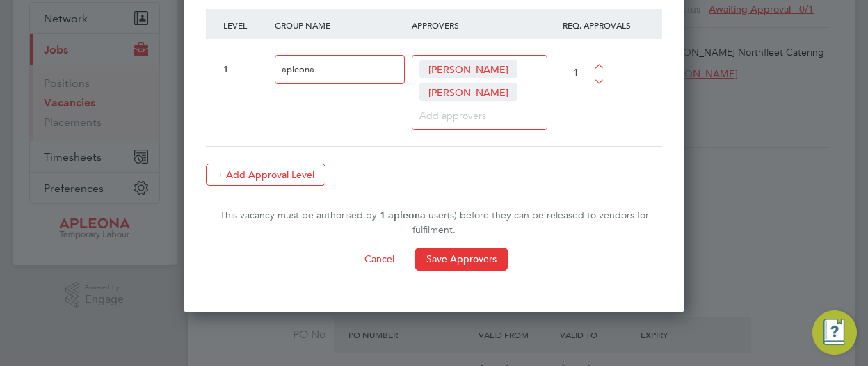
scroll to position [131, 0]
click at [379, 260] on button "Cancel" at bounding box center [379, 259] width 52 height 22
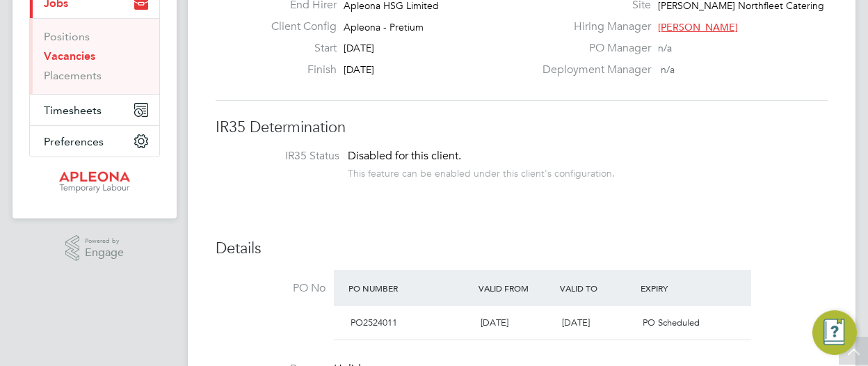
scroll to position [165, 0]
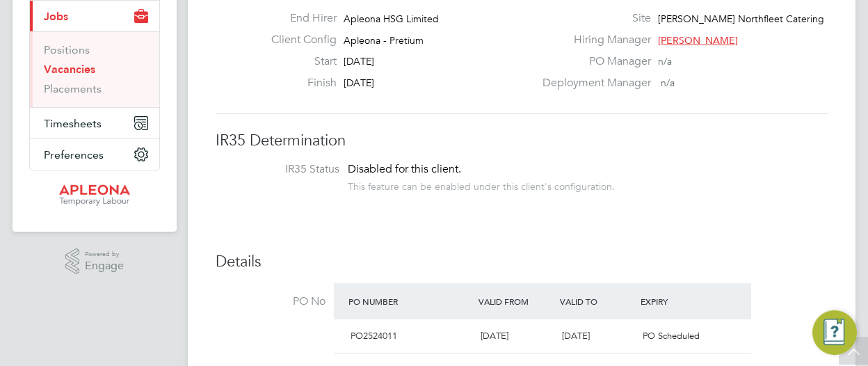
click at [335, 179] on li "IR35 Status Disabled for this client. This feature can be enabled under this cl…" at bounding box center [521, 179] width 584 height 34
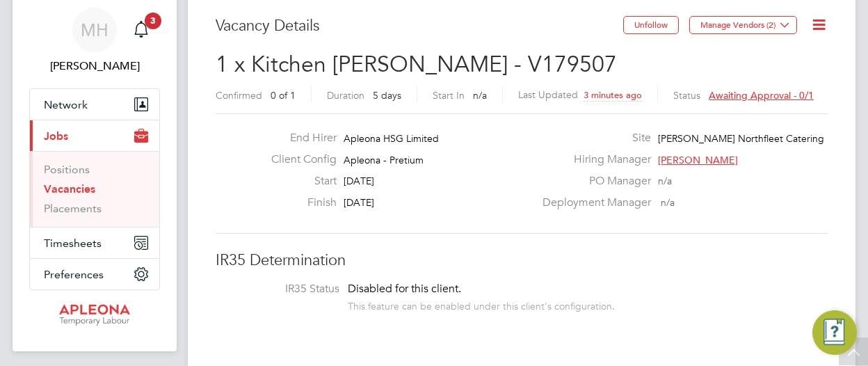
scroll to position [0, 0]
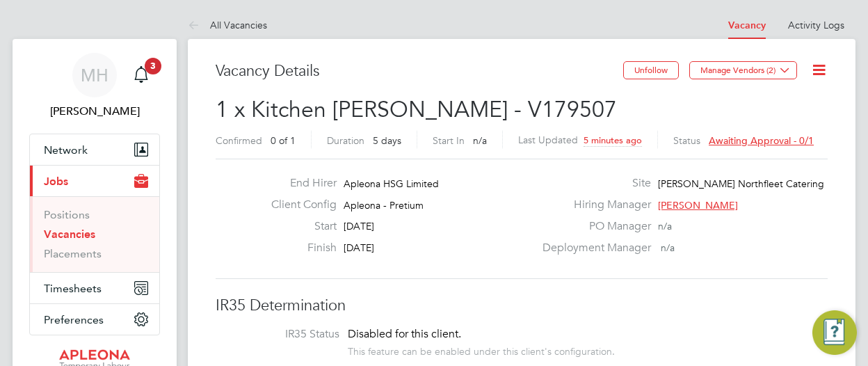
click at [818, 70] on icon at bounding box center [818, 69] width 17 height 17
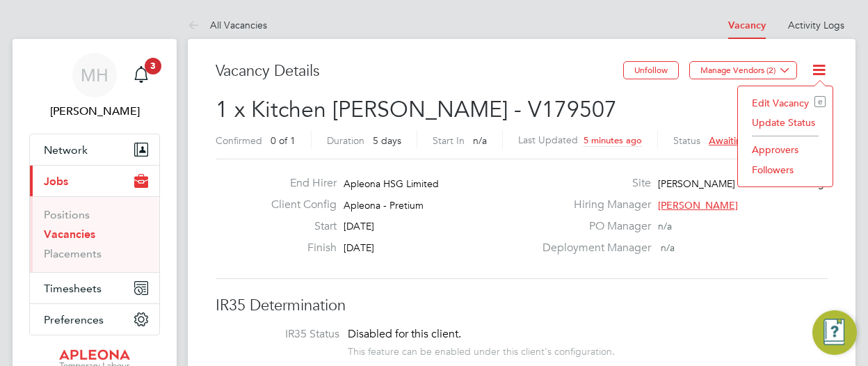
click at [769, 150] on li "Approvers" at bounding box center [785, 149] width 81 height 19
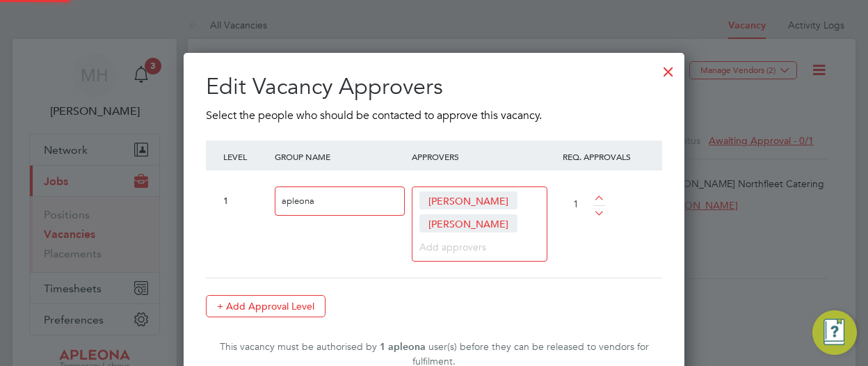
scroll to position [389, 501]
click at [463, 243] on input at bounding box center [474, 246] width 110 height 18
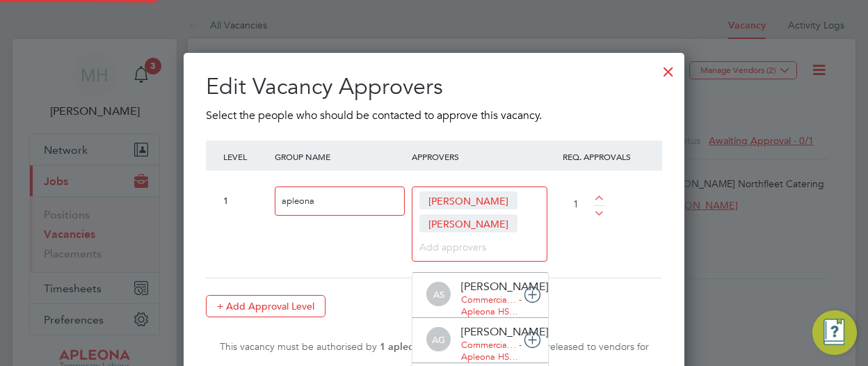
click at [463, 243] on input at bounding box center [474, 246] width 110 height 18
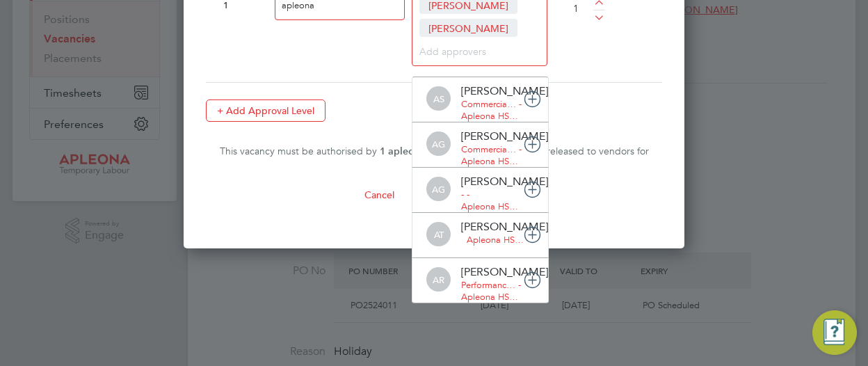
scroll to position [193, 0]
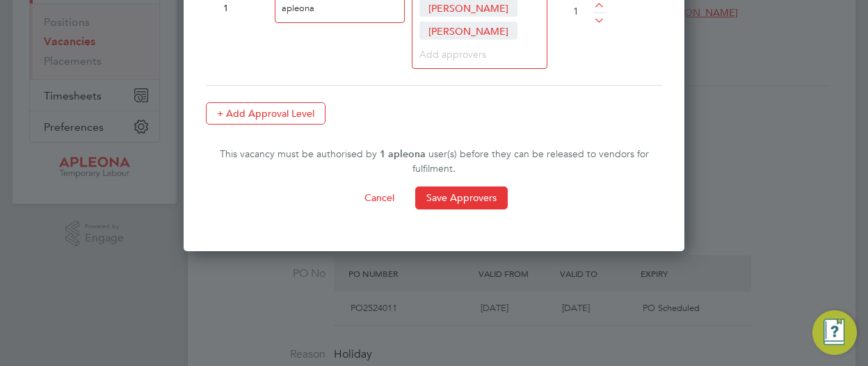
click at [608, 166] on div "This vacancy must be authorised by 1 apleona user(s) before they can be release…" at bounding box center [434, 161] width 456 height 29
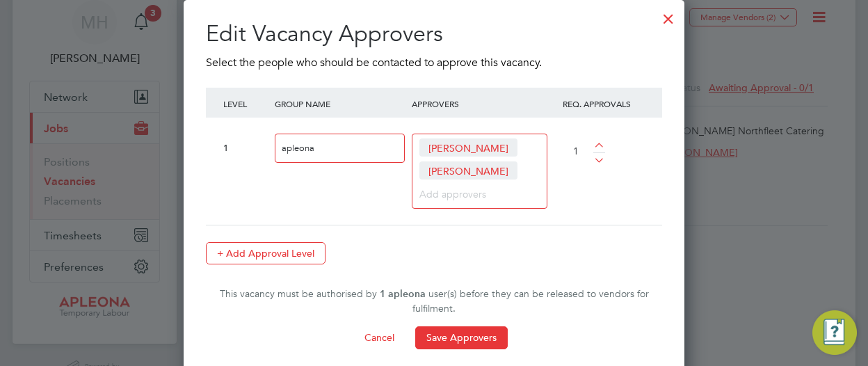
scroll to position [52, 0]
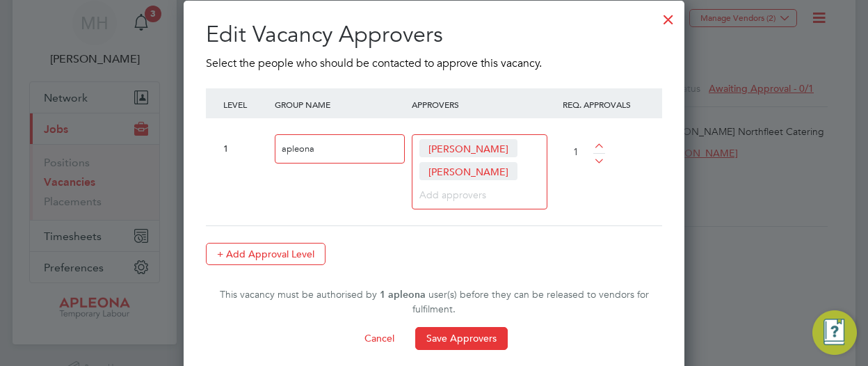
click at [666, 19] on div at bounding box center [668, 15] width 25 height 25
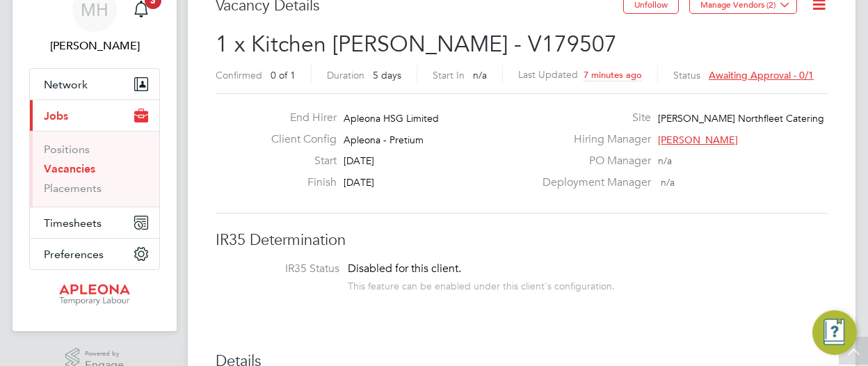
scroll to position [0, 0]
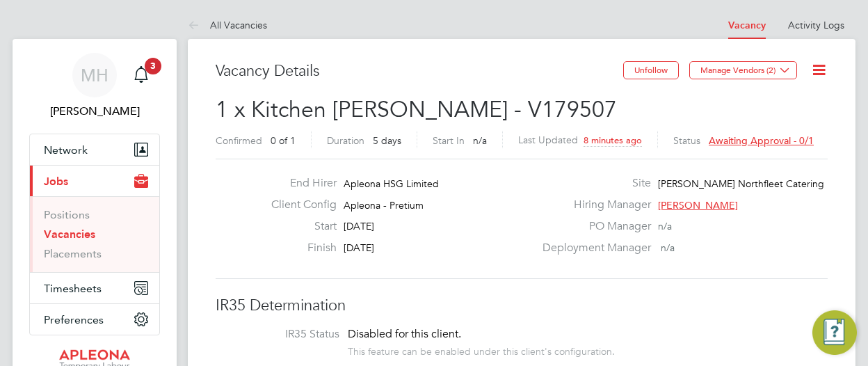
click at [822, 71] on icon at bounding box center [818, 69] width 17 height 17
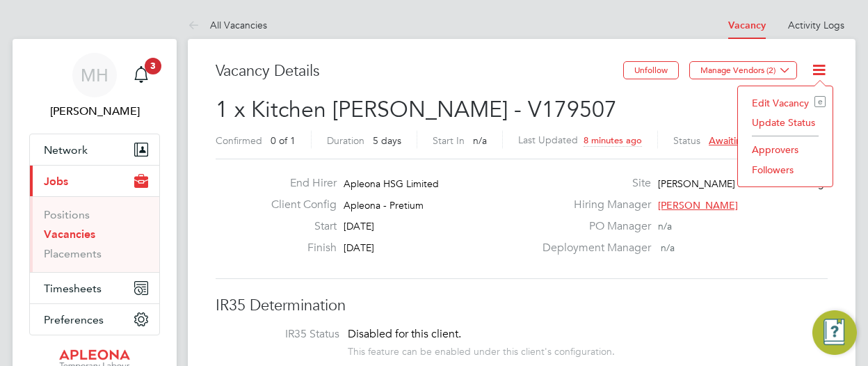
click at [758, 145] on li "Approvers" at bounding box center [785, 149] width 81 height 19
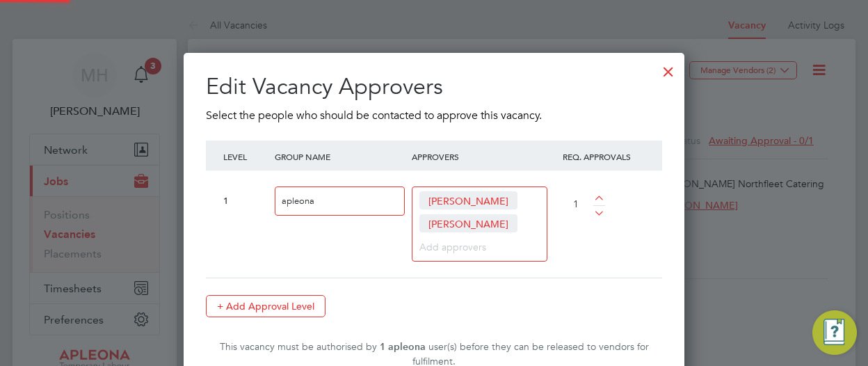
scroll to position [389, 501]
click at [666, 66] on div at bounding box center [668, 68] width 25 height 25
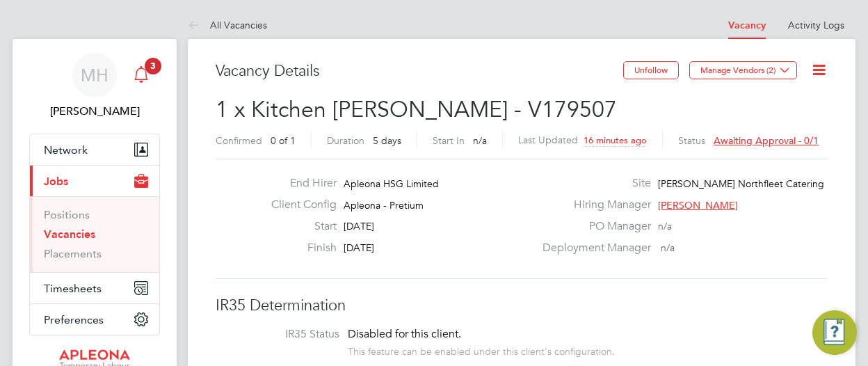
click at [143, 81] on icon "Main navigation" at bounding box center [141, 74] width 17 height 17
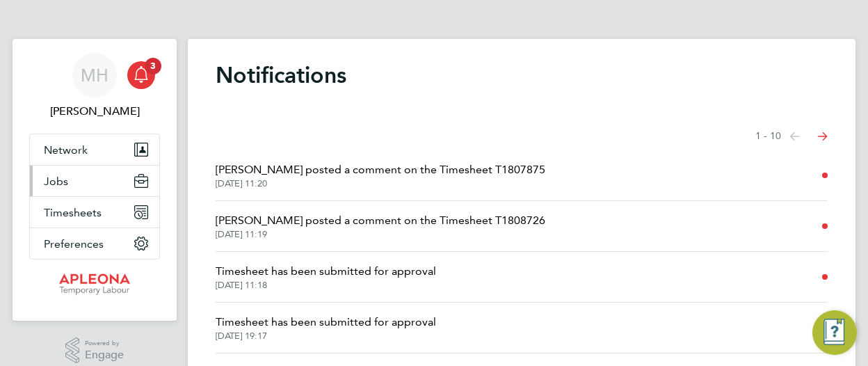
click at [49, 179] on span "Jobs" at bounding box center [56, 181] width 24 height 13
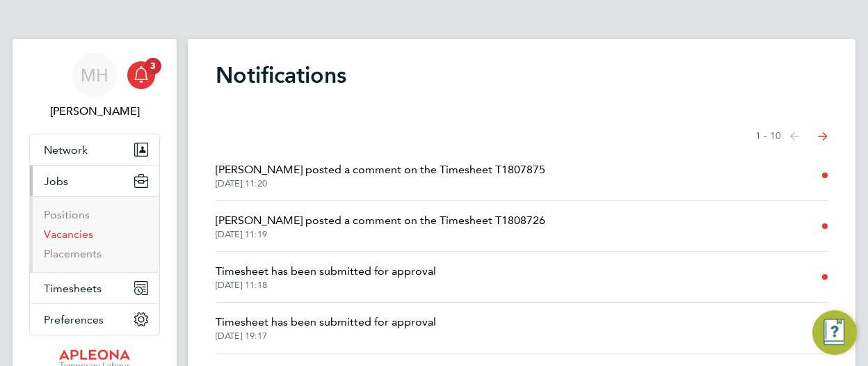
click at [63, 235] on link "Vacancies" at bounding box center [68, 233] width 49 height 13
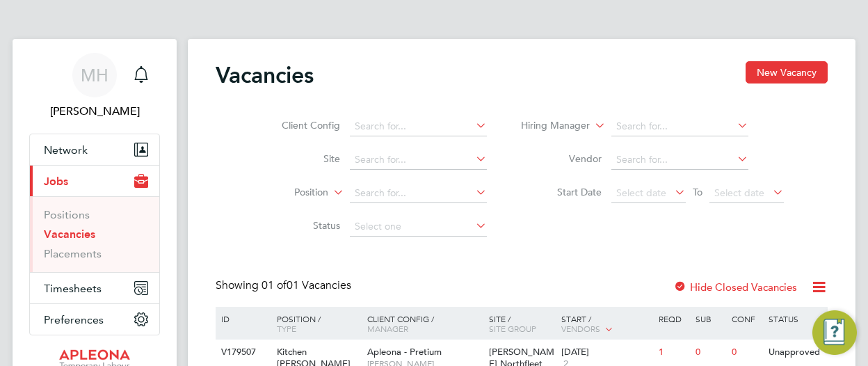
scroll to position [89, 0]
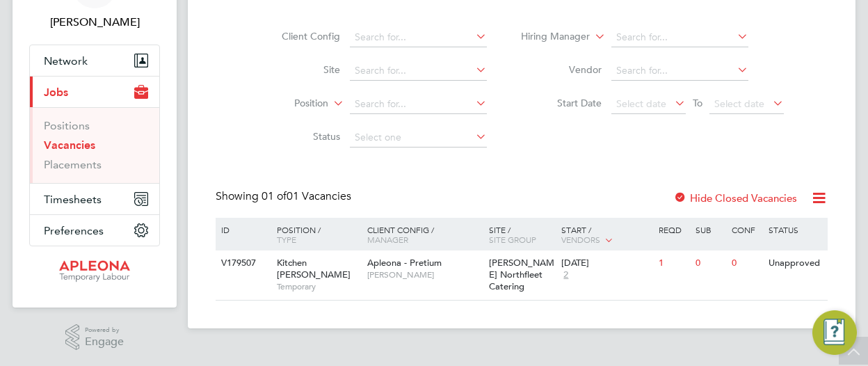
click at [811, 200] on icon at bounding box center [818, 197] width 17 height 17
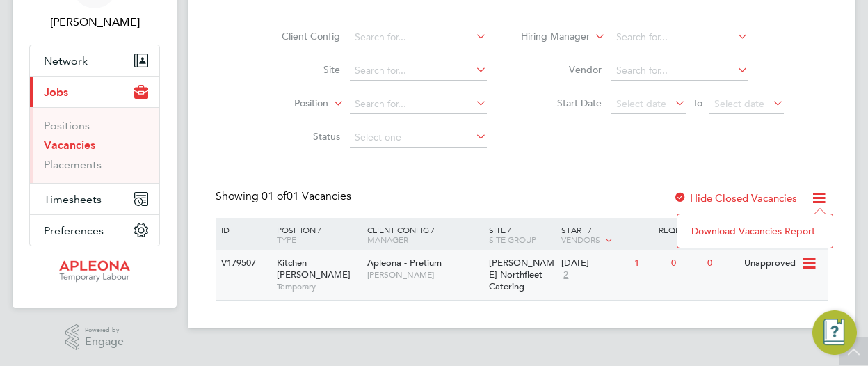
click at [782, 265] on div "Unapproved" at bounding box center [771, 263] width 61 height 26
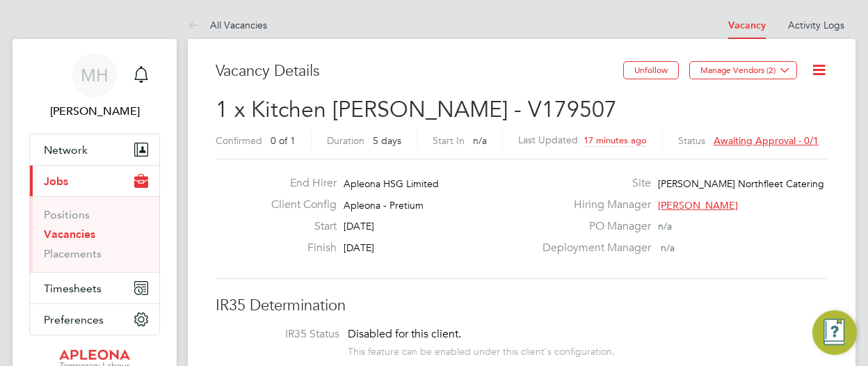
click at [745, 140] on span "Awaiting approval - 0/1" at bounding box center [765, 140] width 105 height 13
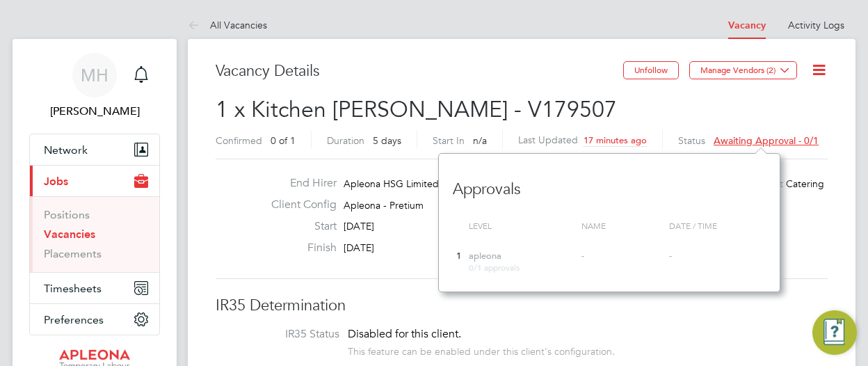
click at [638, 239] on div "Level Name Date / time" at bounding box center [609, 228] width 313 height 30
click at [723, 118] on h2 "1 x Kitchen Porter - V179507 Confirmed 0 of 1 Duration 5 days Start In n/a Last…" at bounding box center [522, 124] width 612 height 58
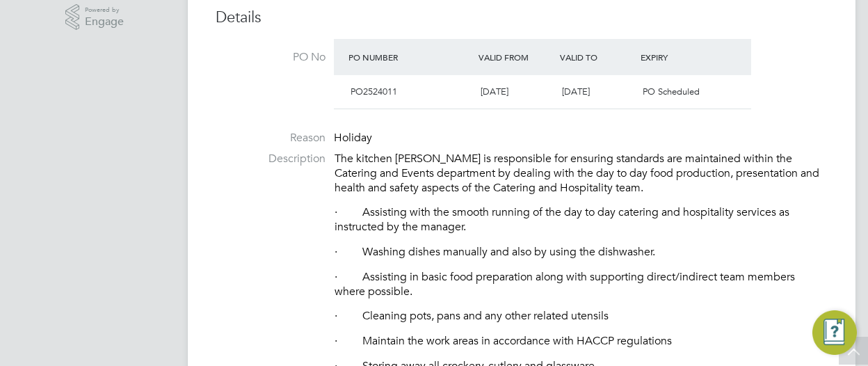
scroll to position [0, 0]
